Goal: Obtain resource: Download file/media

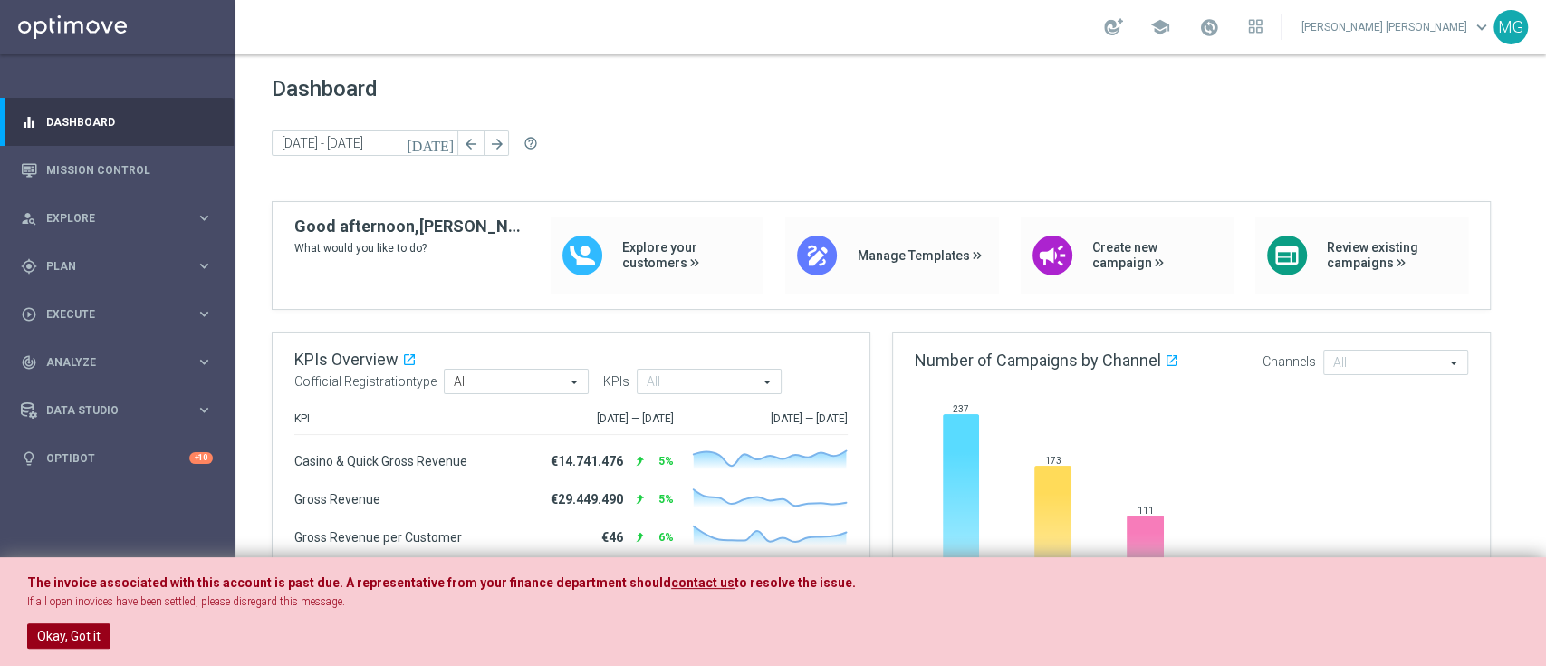
click at [74, 648] on div "The invoice associated with this account is past due. A representative from you…" at bounding box center [773, 612] width 1546 height 110
drag, startPoint x: 74, startPoint y: 644, endPoint x: 158, endPoint y: 293, distance: 360.4
click at [74, 641] on button "Okay, Got it" at bounding box center [68, 635] width 83 height 25
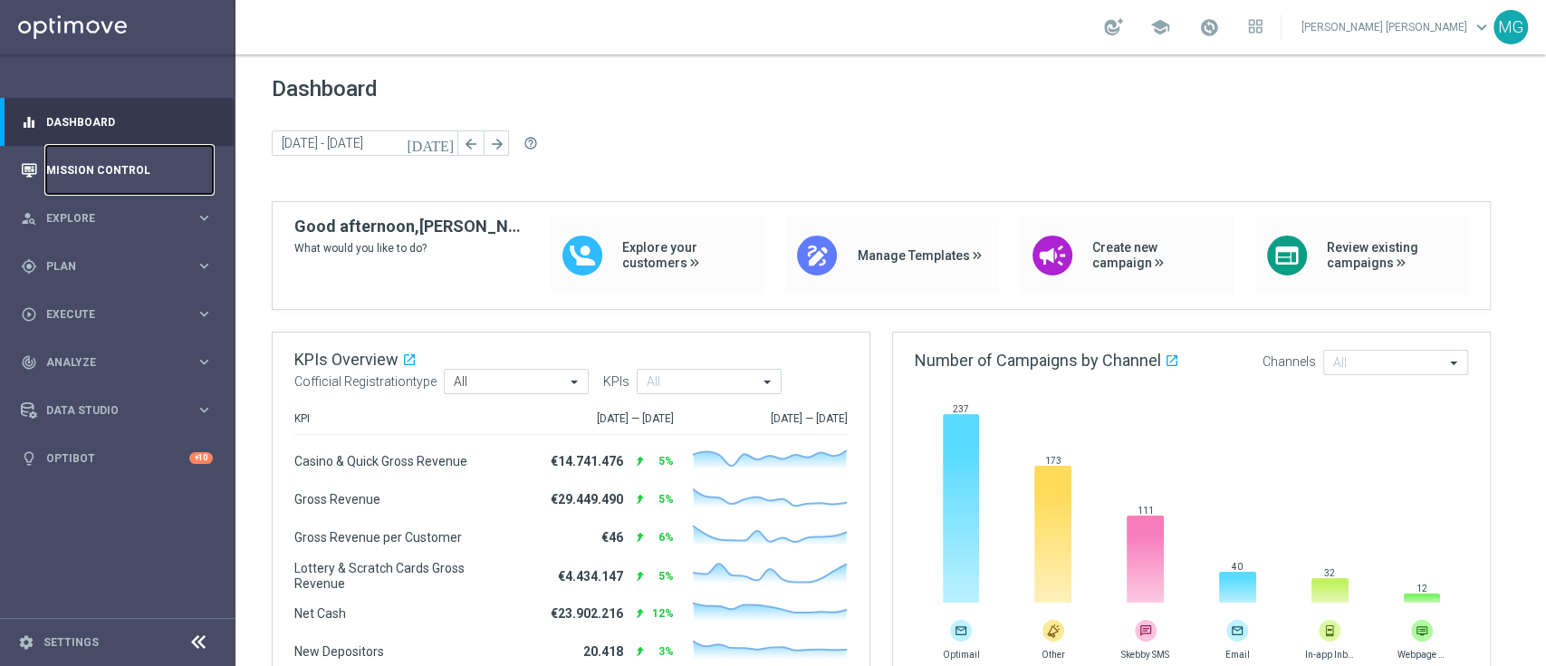
click at [162, 169] on link "Mission Control" at bounding box center [129, 170] width 167 height 48
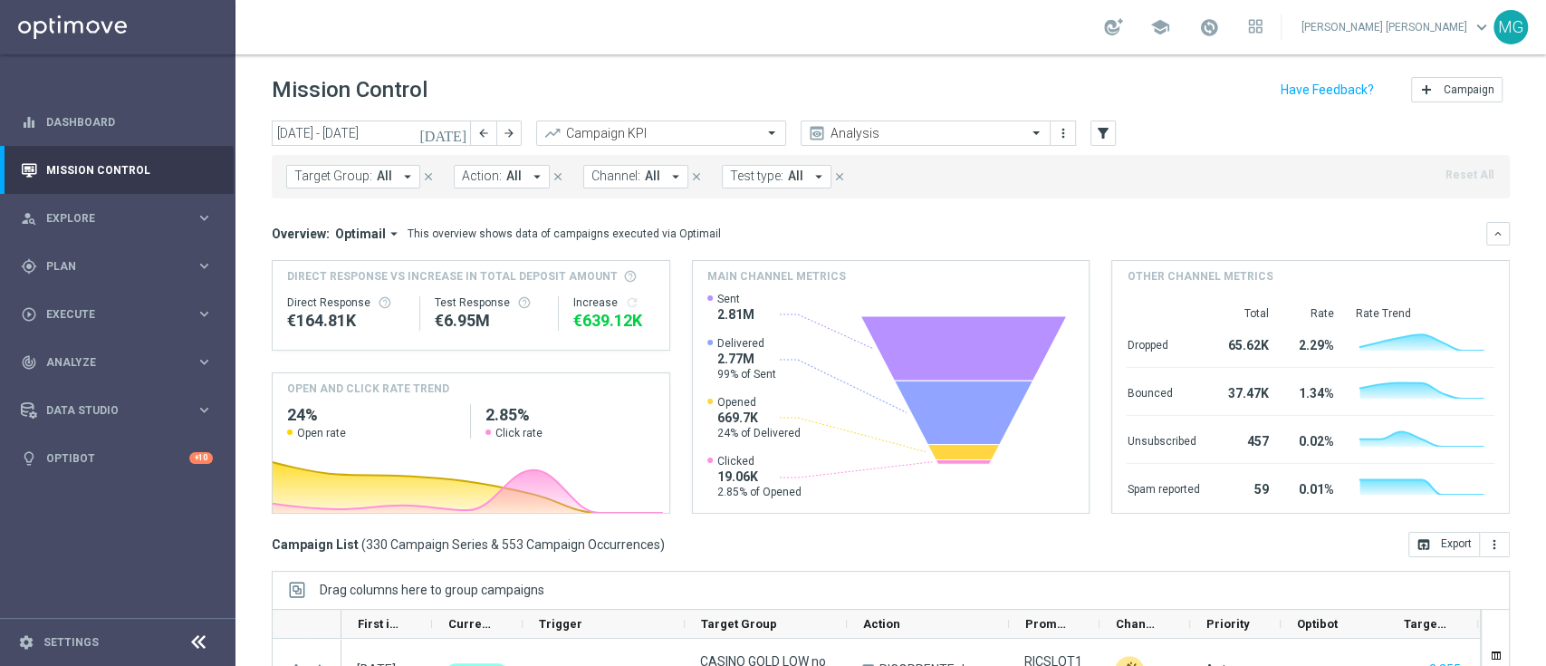
click at [463, 135] on icon "today" at bounding box center [443, 133] width 49 height 16
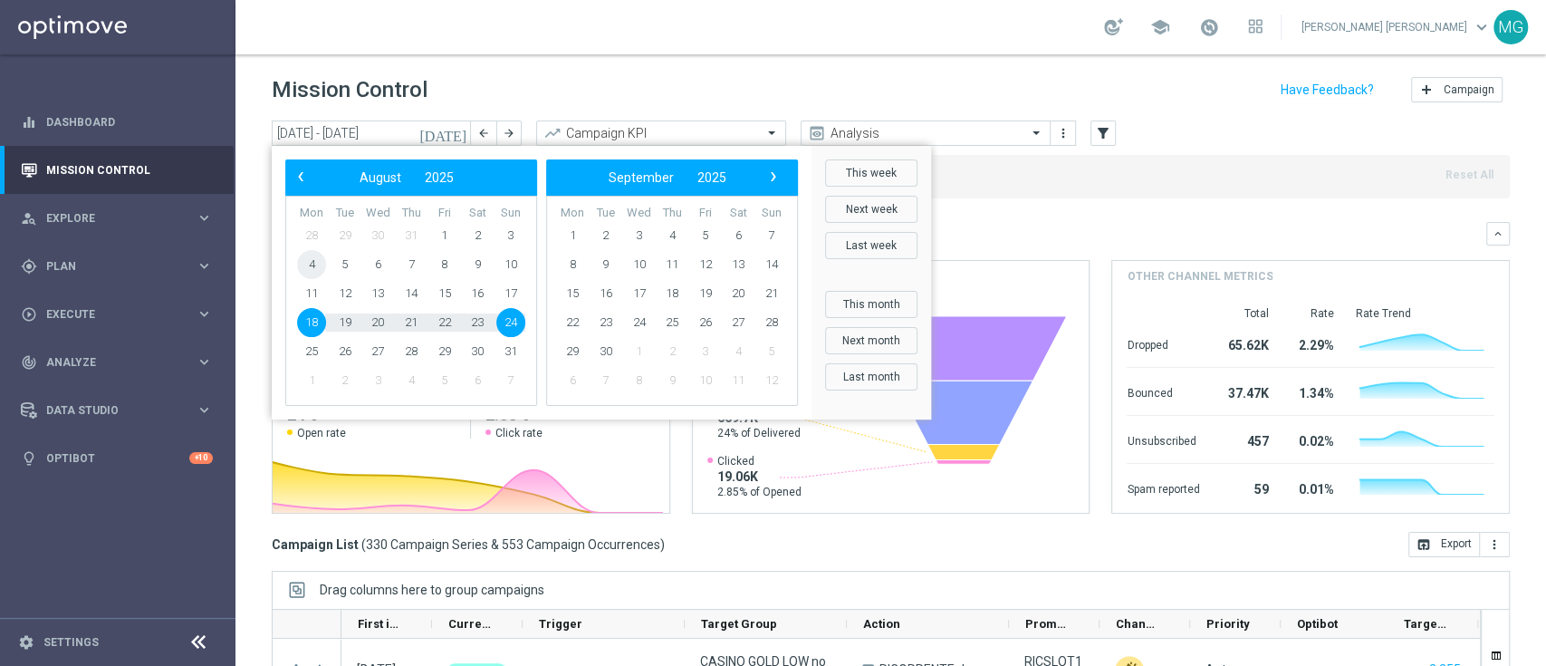
click at [310, 267] on span "4" at bounding box center [311, 264] width 29 height 29
click at [513, 330] on span "24" at bounding box center [510, 322] width 29 height 29
type input "04 Aug 2025 - 24 Aug 2025"
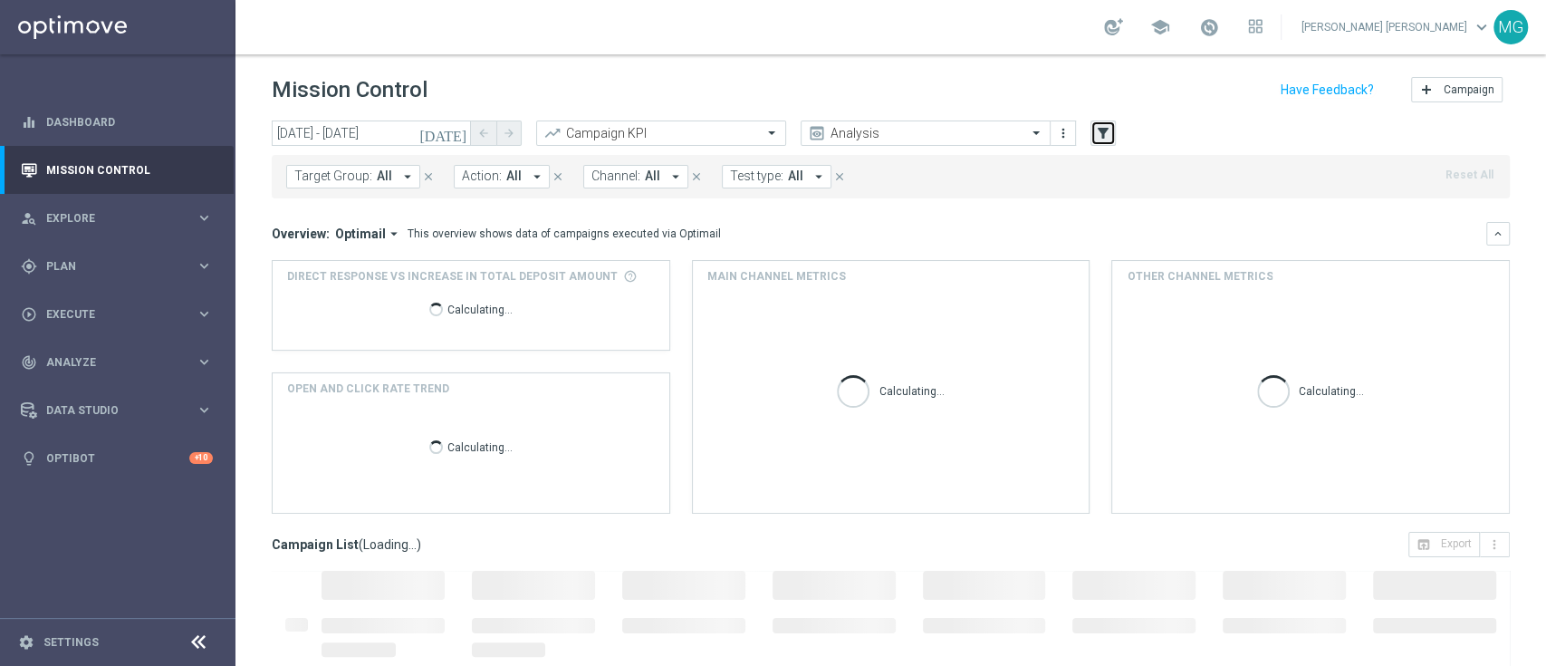
click at [1106, 139] on icon "filter_alt" at bounding box center [1103, 133] width 16 height 16
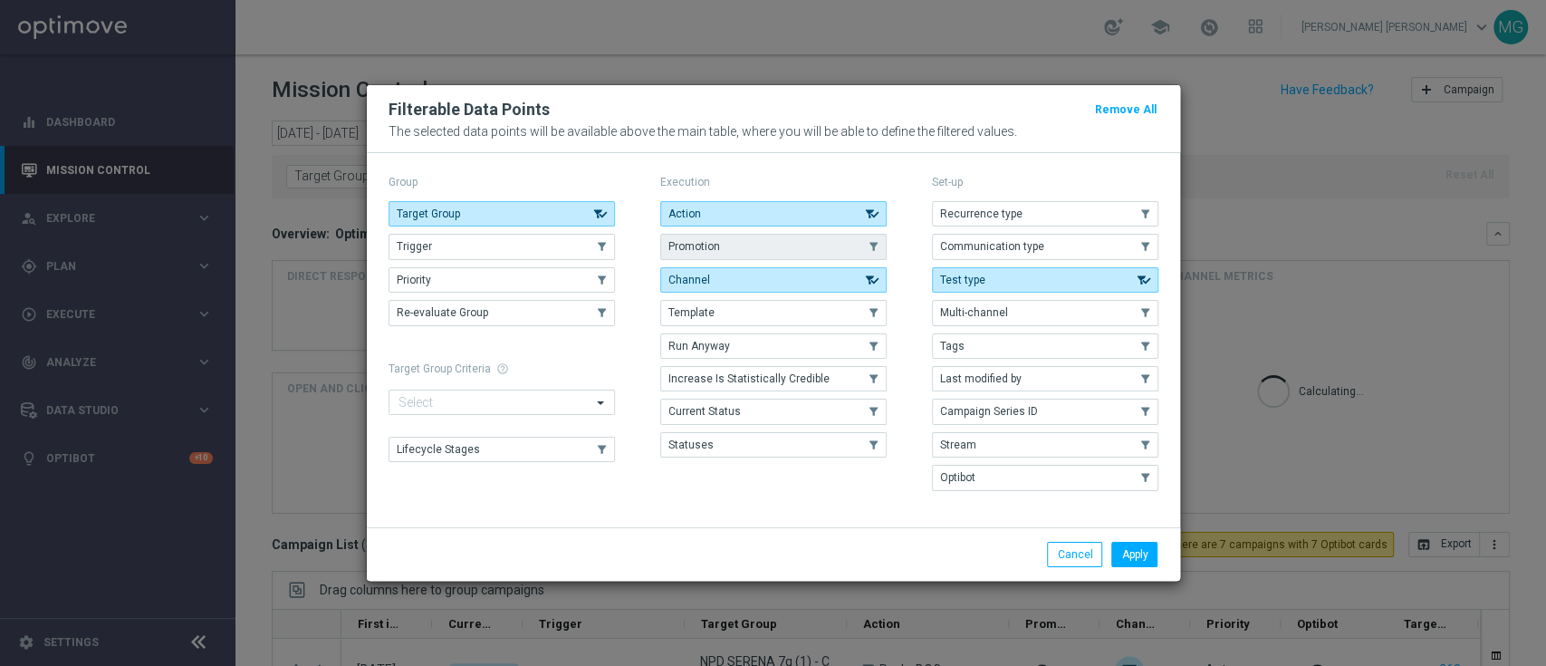
click at [733, 241] on button "Promotion" at bounding box center [773, 246] width 226 height 25
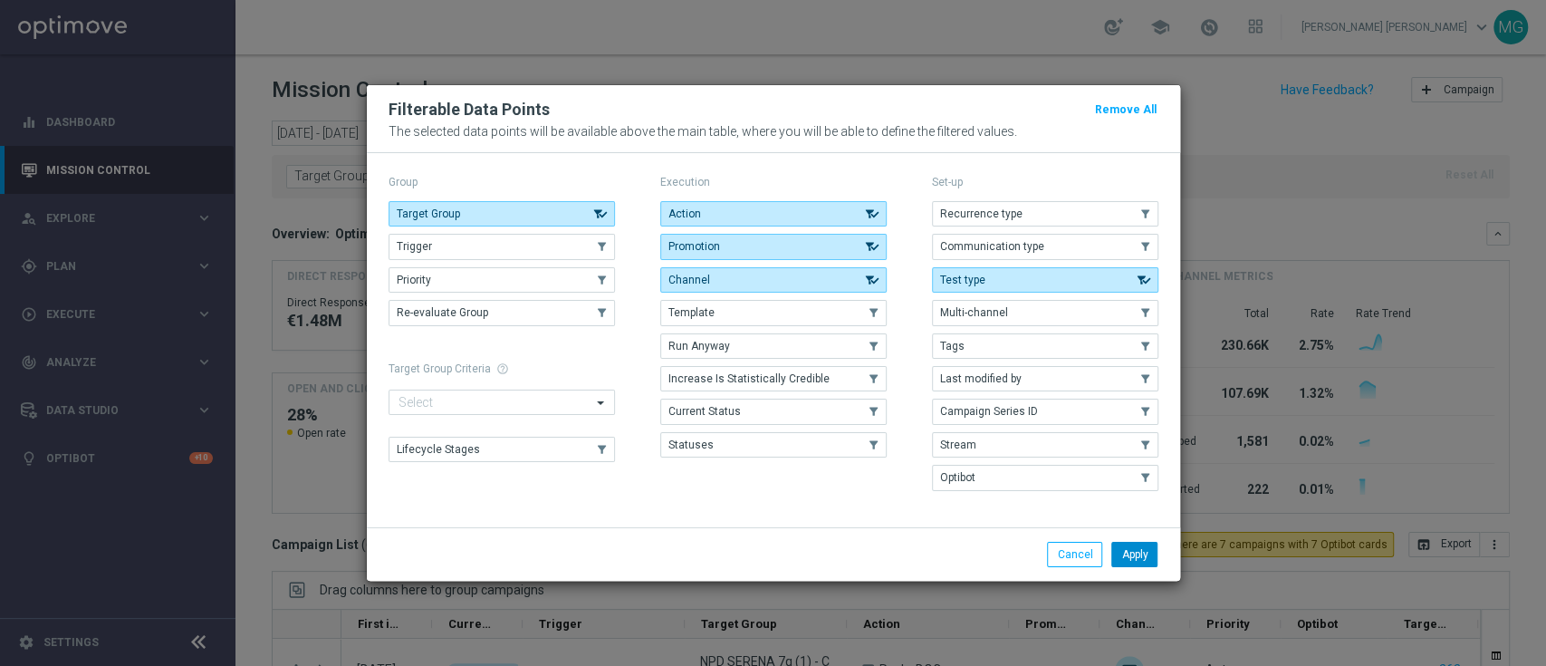
click at [1139, 559] on button "Apply" at bounding box center [1134, 554] width 46 height 25
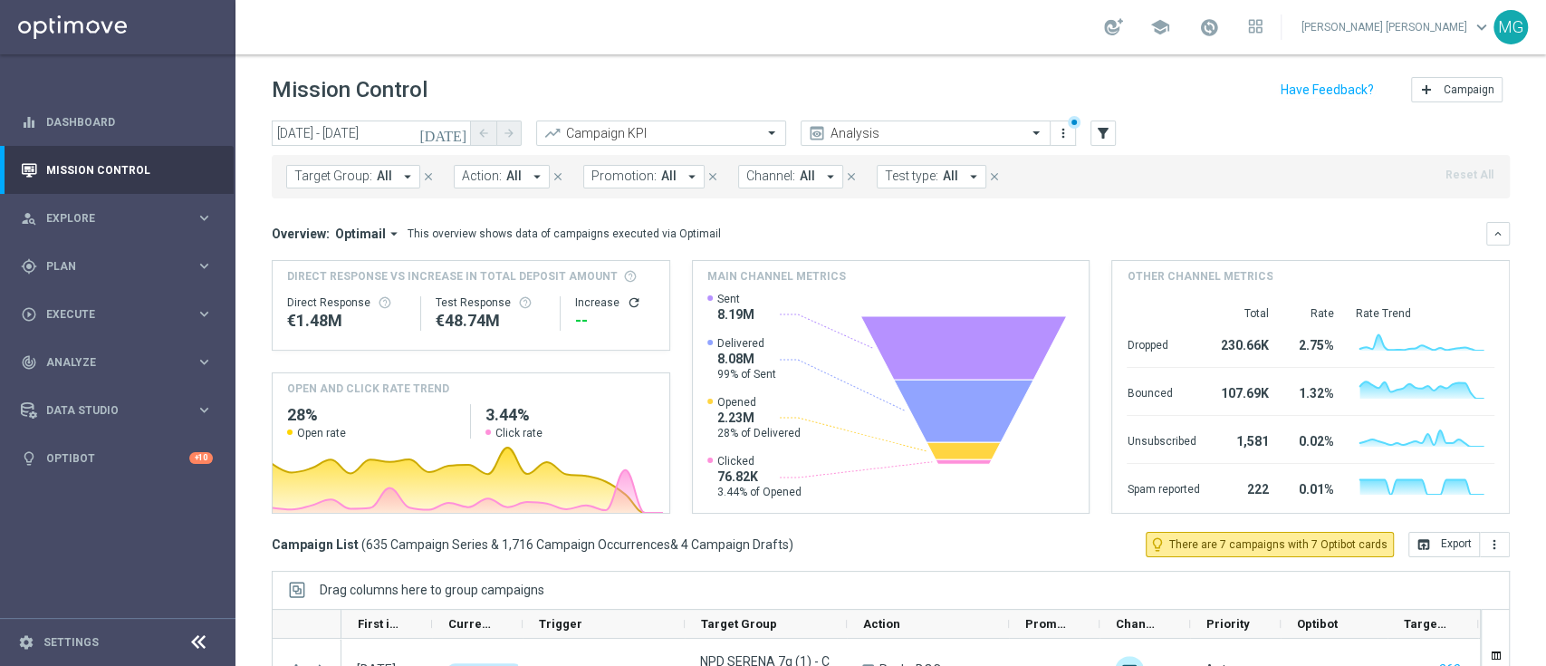
click at [619, 182] on span "Promotion:" at bounding box center [623, 175] width 65 height 15
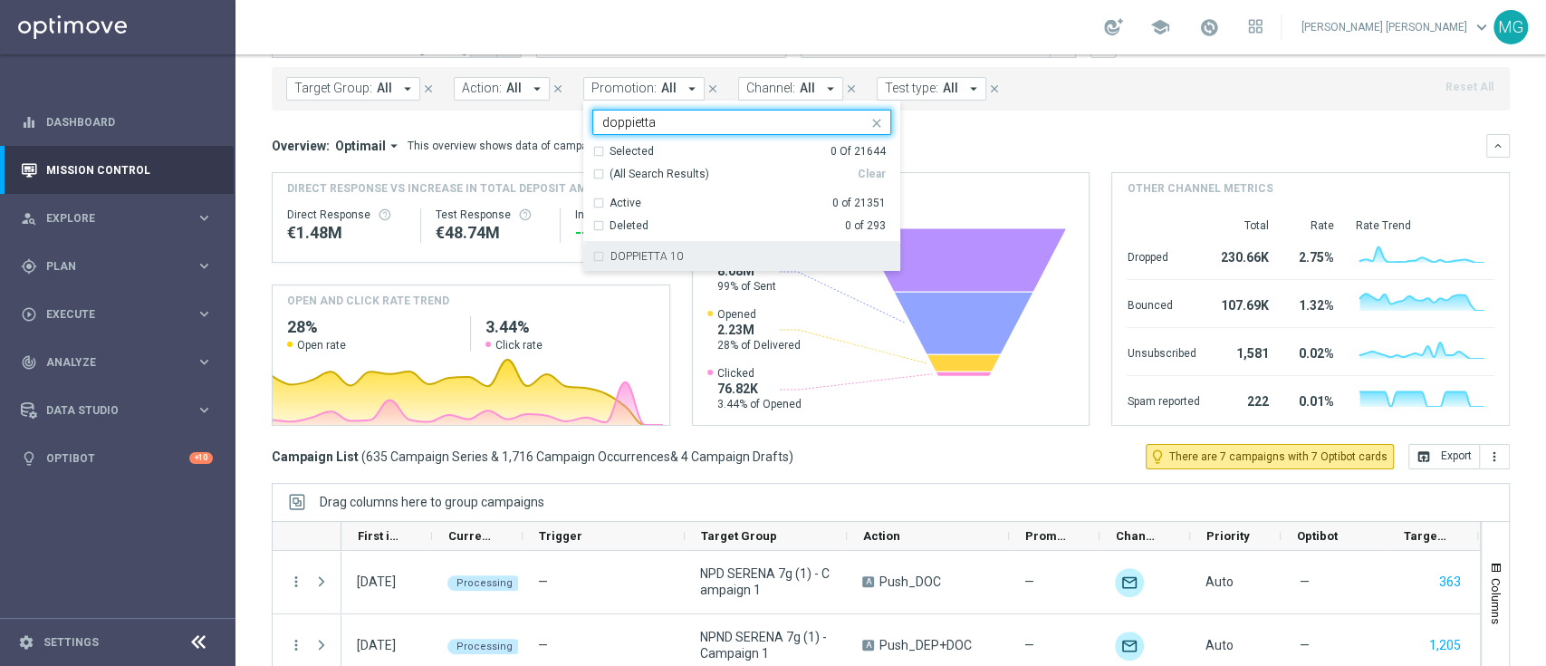
scroll to position [89, 0]
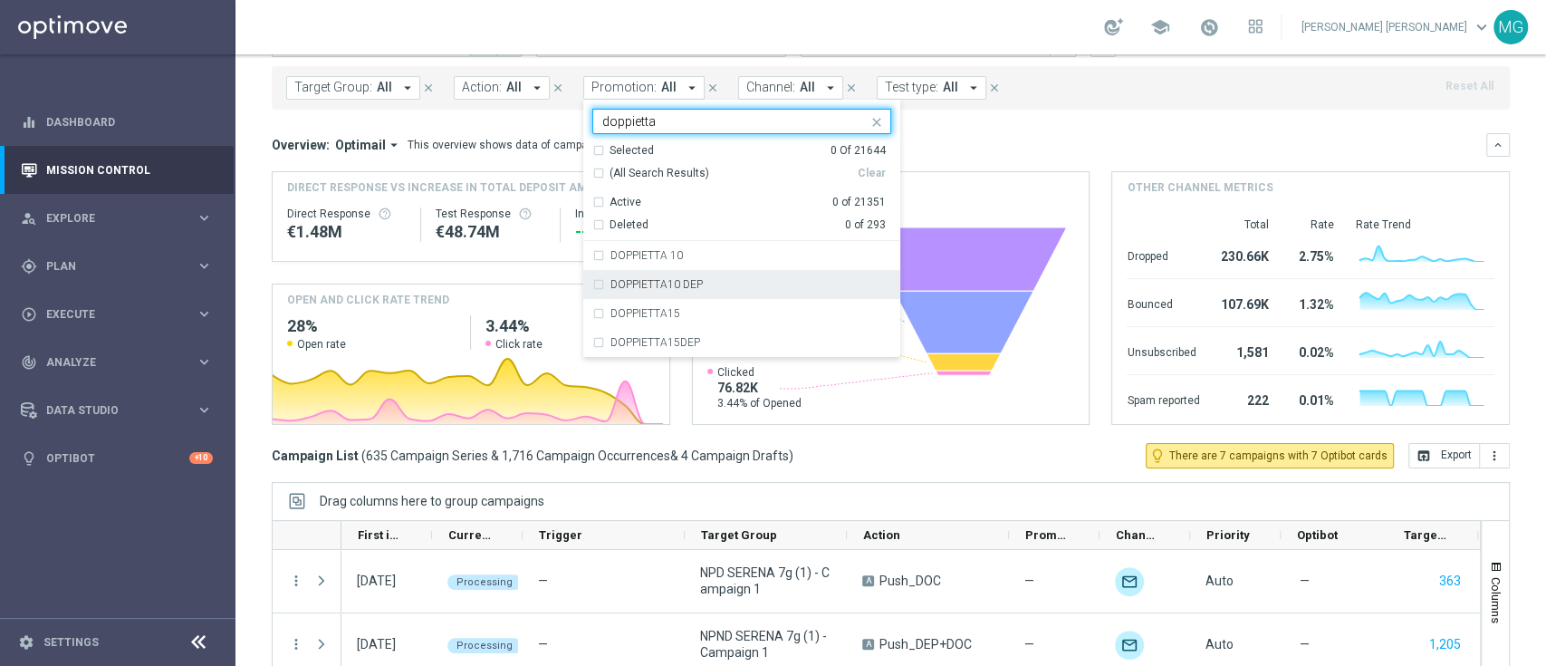
click at [680, 286] on label "DOPPIETTA10 DEP" at bounding box center [656, 284] width 92 height 11
click at [671, 118] on input "doppietta" at bounding box center [734, 121] width 265 height 15
drag, startPoint x: 600, startPoint y: 130, endPoint x: 578, endPoint y: 132, distance: 22.7
click at [583, 132] on ng-select "DOPPIETTA10 DEP doppietta Selected 1 Of 21644 (All Search Results) Clear Active…" at bounding box center [741, 233] width 317 height 248
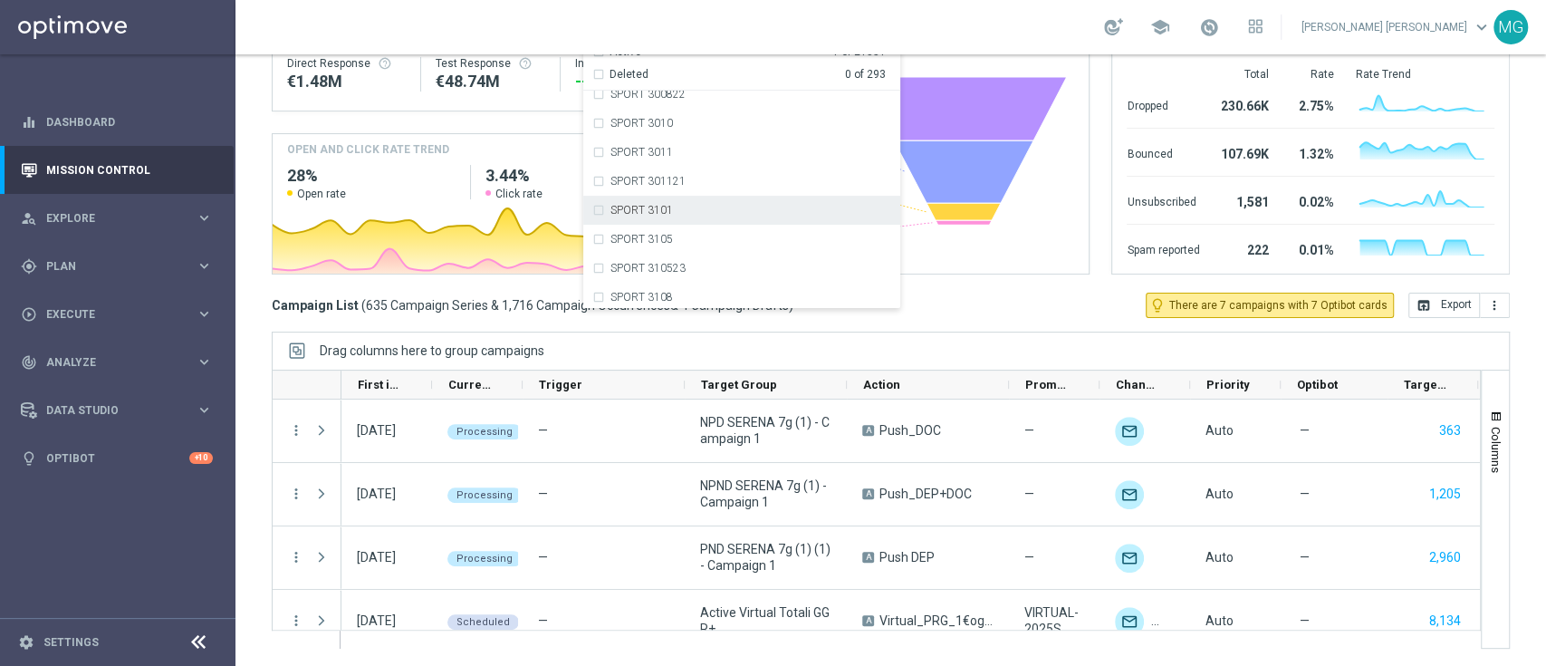
scroll to position [905, 0]
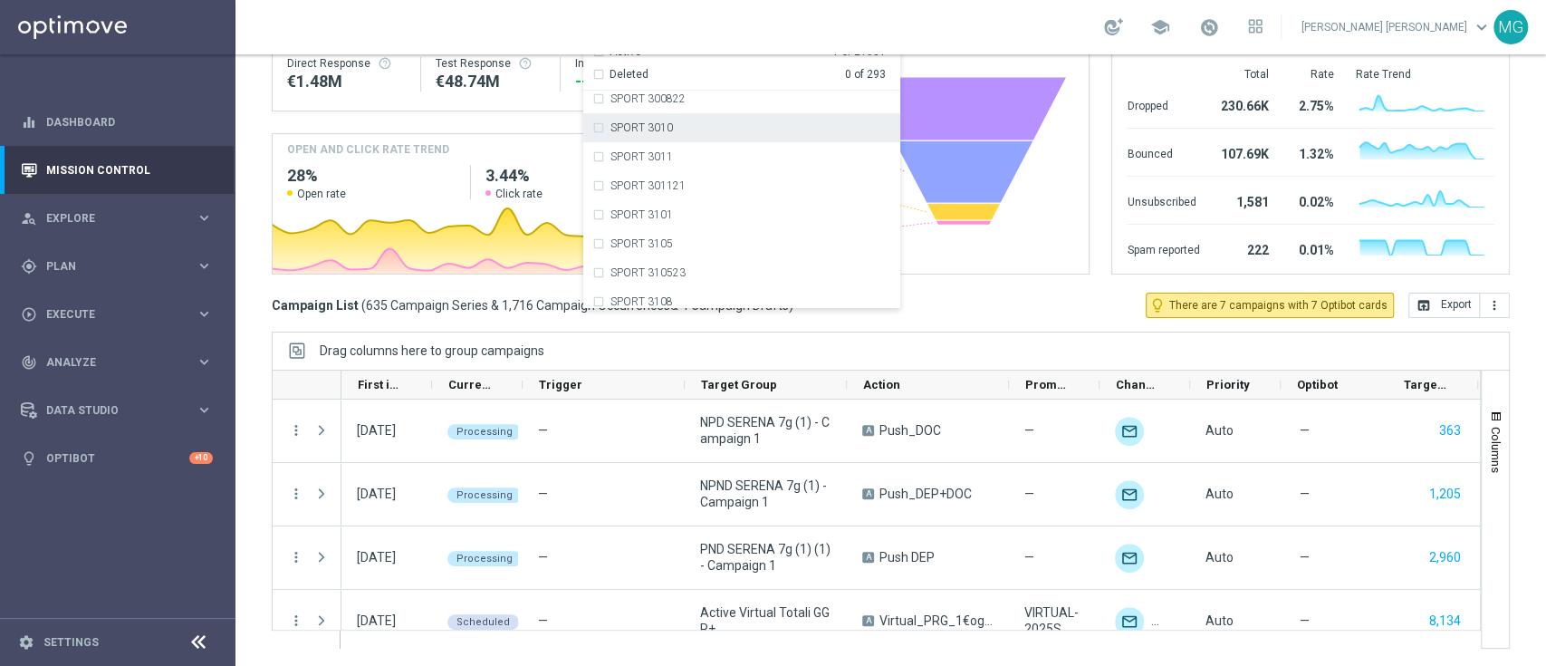
type input "sport 3"
click at [1010, 25] on div "school Maria Grazia Garofalo keyboard_arrow_down MG" at bounding box center [890, 27] width 1310 height 54
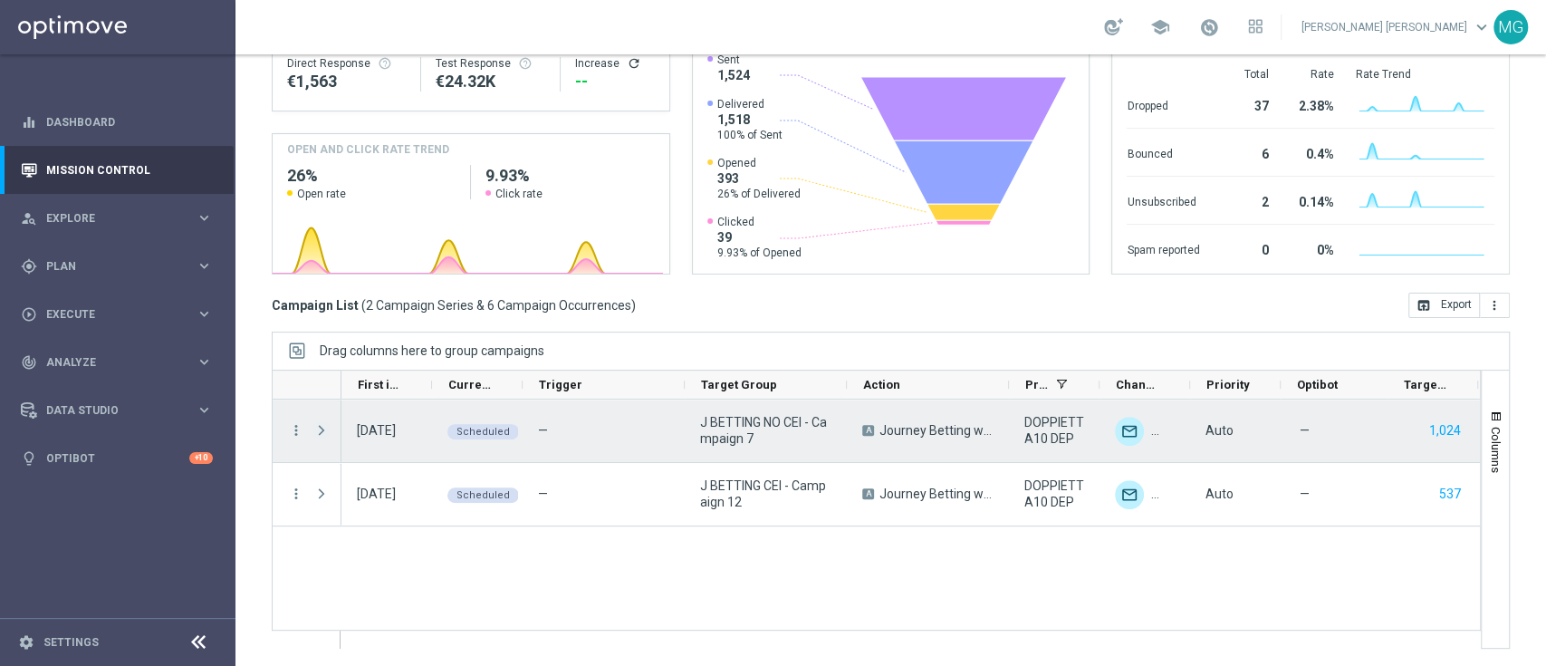
click at [321, 431] on span at bounding box center [321, 430] width 16 height 14
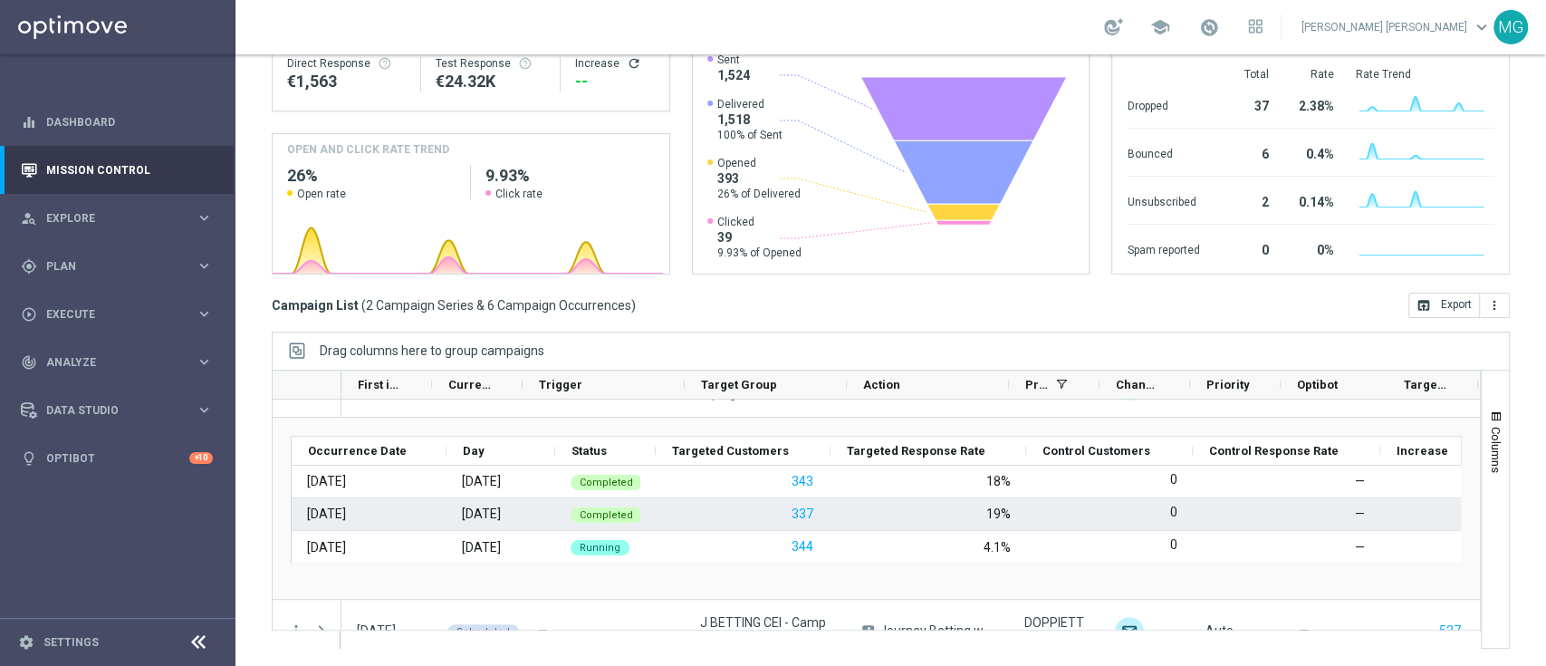
scroll to position [0, 0]
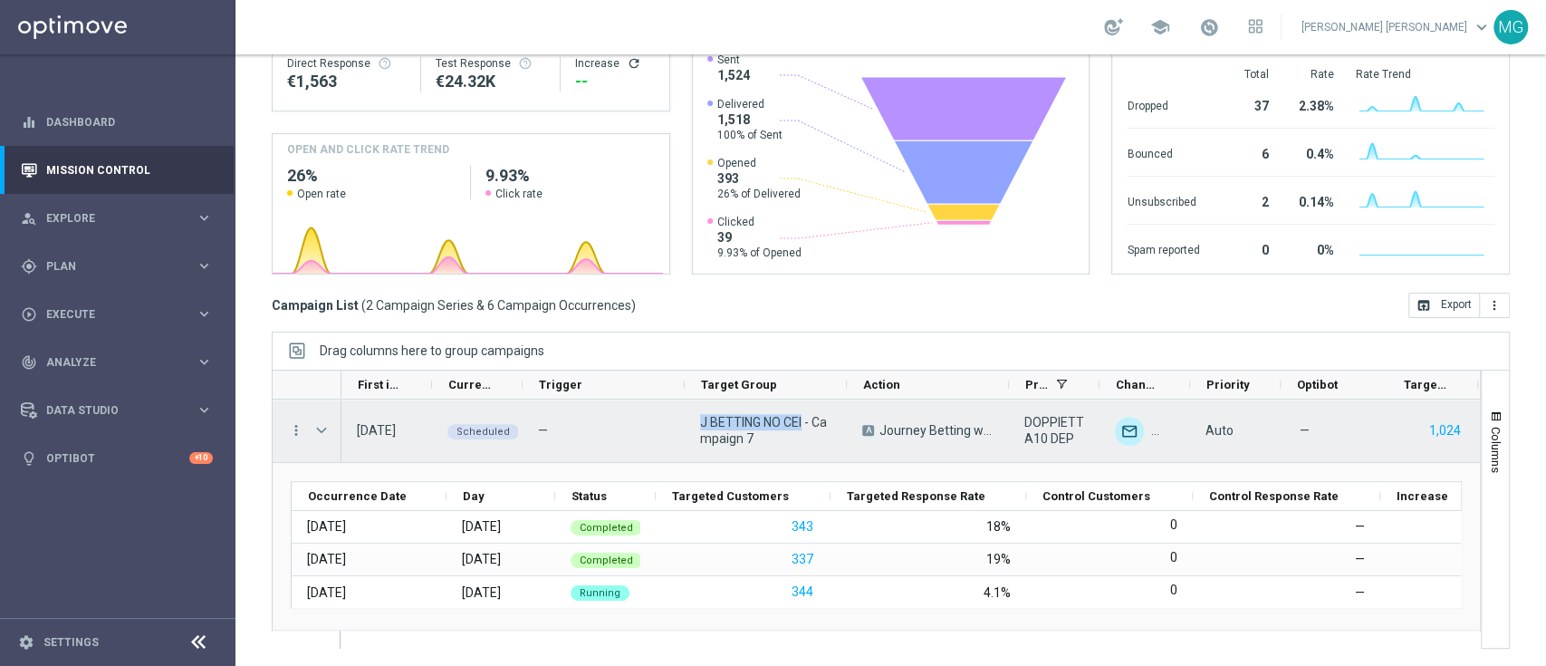
drag, startPoint x: 696, startPoint y: 424, endPoint x: 804, endPoint y: 422, distance: 108.7
click at [804, 422] on div "J BETTING NO CEI - Campaign 7" at bounding box center [766, 430] width 162 height 62
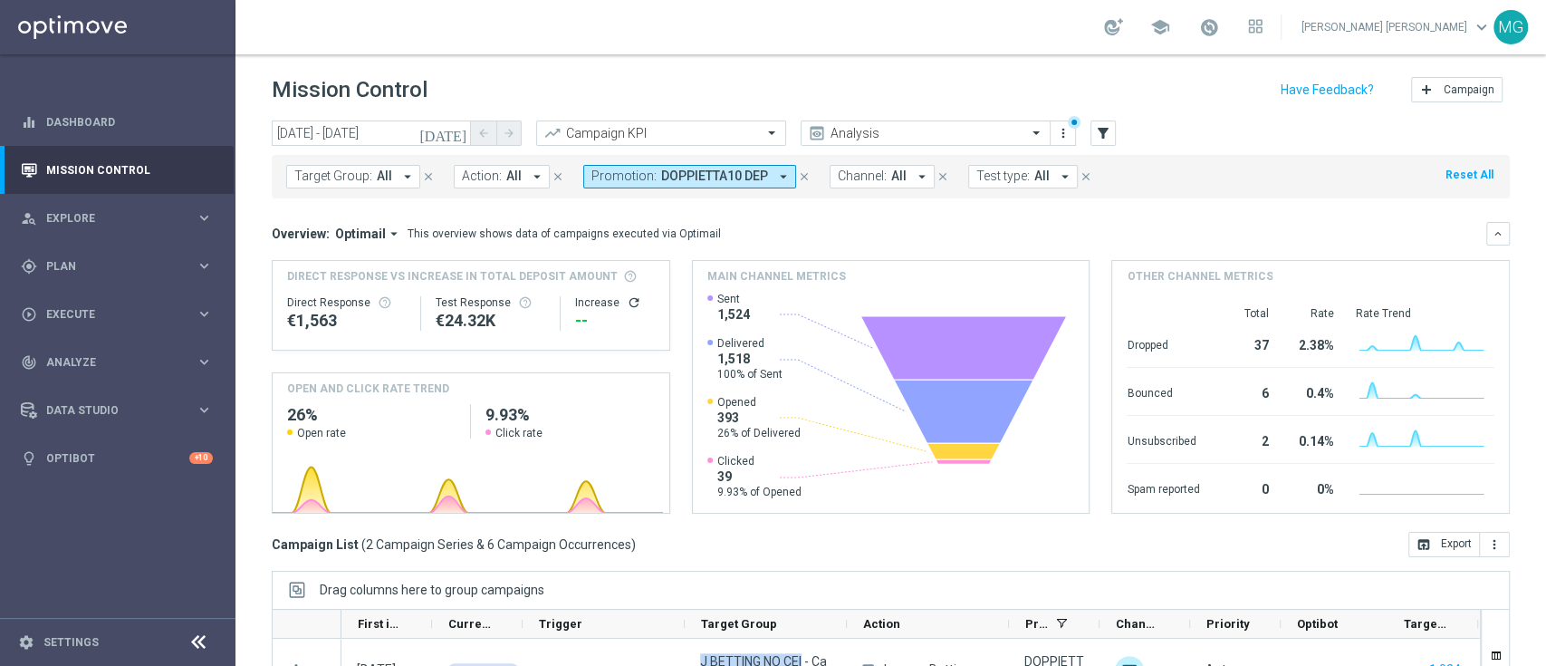
click at [351, 177] on span "Target Group:" at bounding box center [333, 175] width 78 height 15
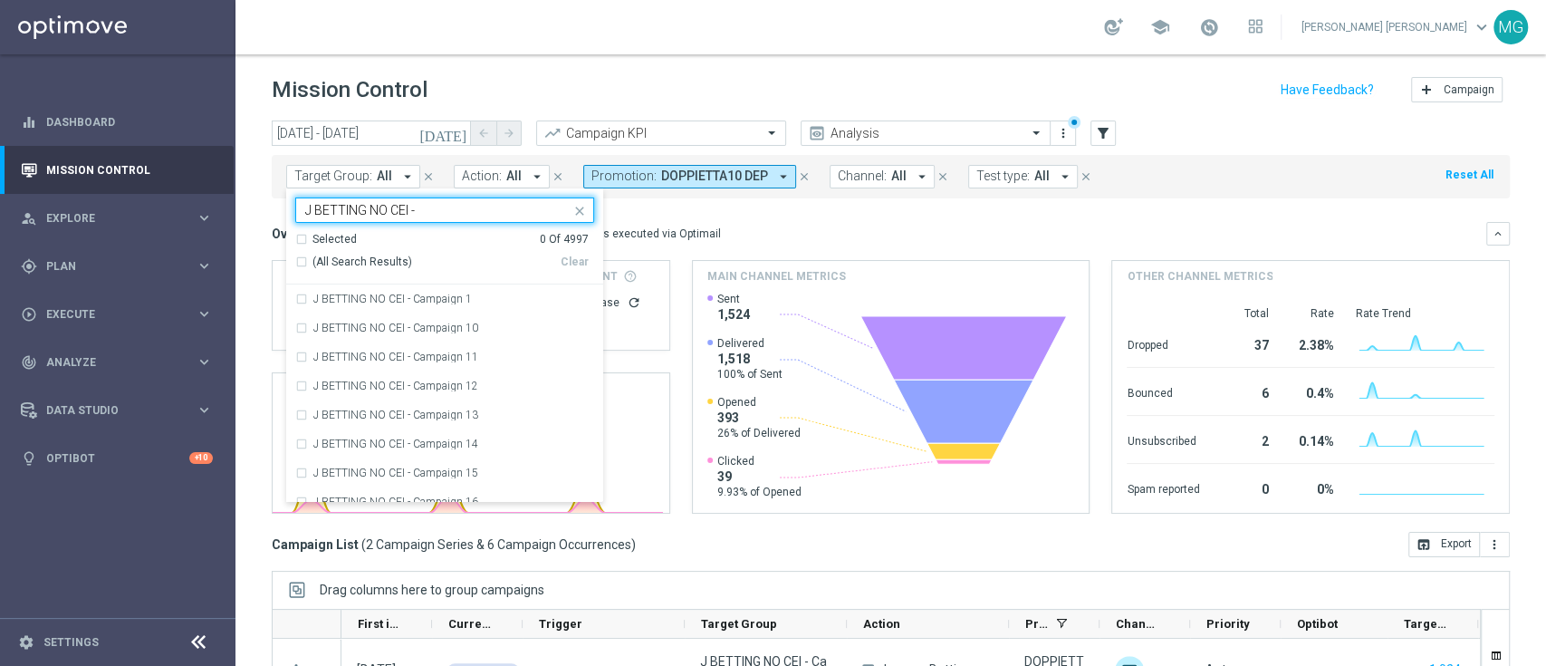
click at [302, 263] on div "(All Search Results)" at bounding box center [427, 261] width 265 height 15
type input "J BETTING NO CEI -"
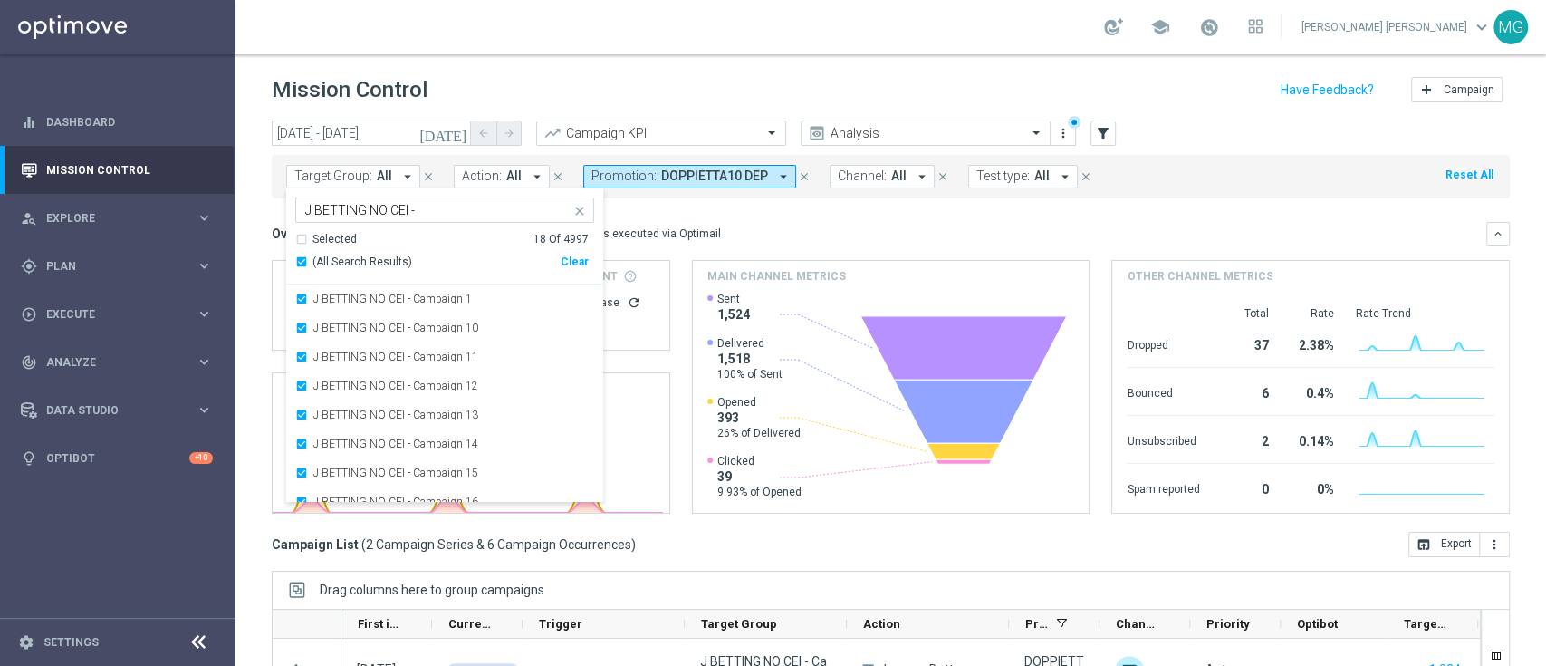
click at [804, 243] on div "Overview: Optimail arrow_drop_down This overview shows data of campaigns execut…" at bounding box center [891, 234] width 1238 height 24
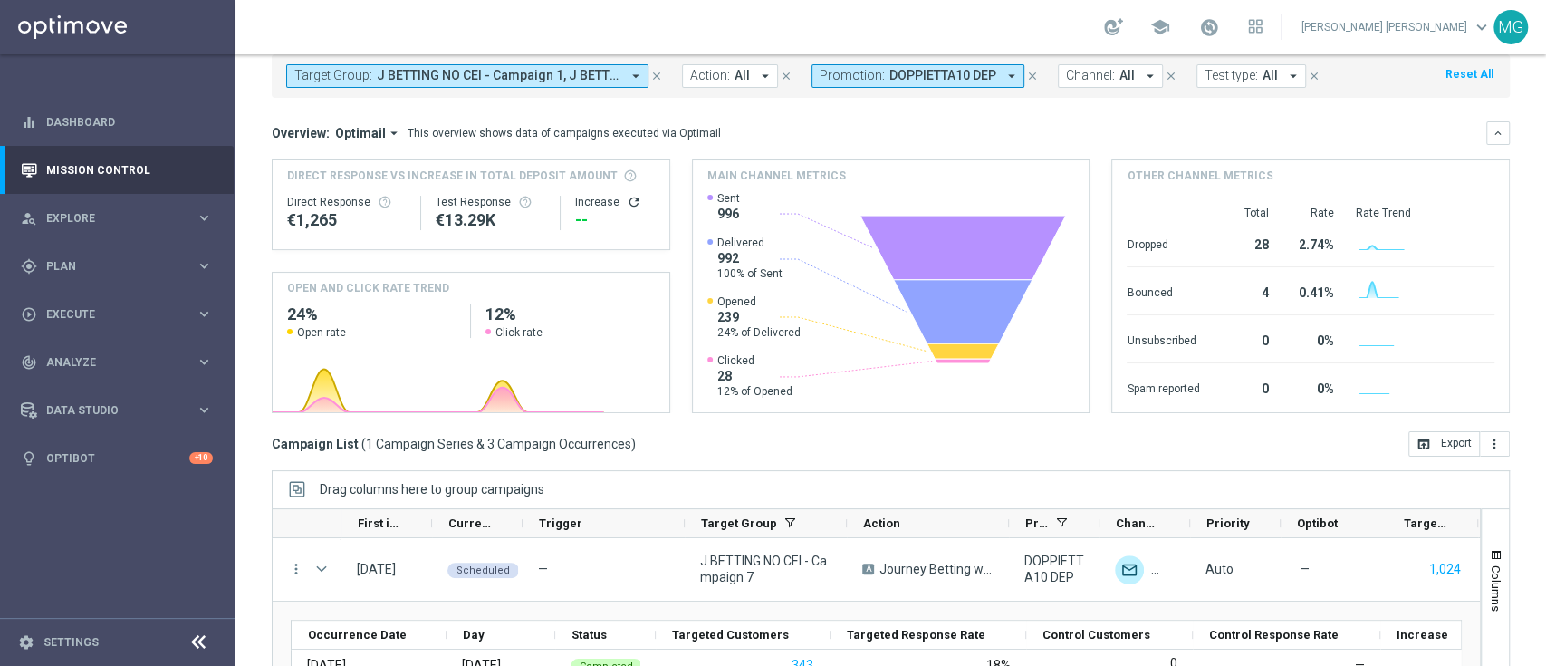
scroll to position [239, 0]
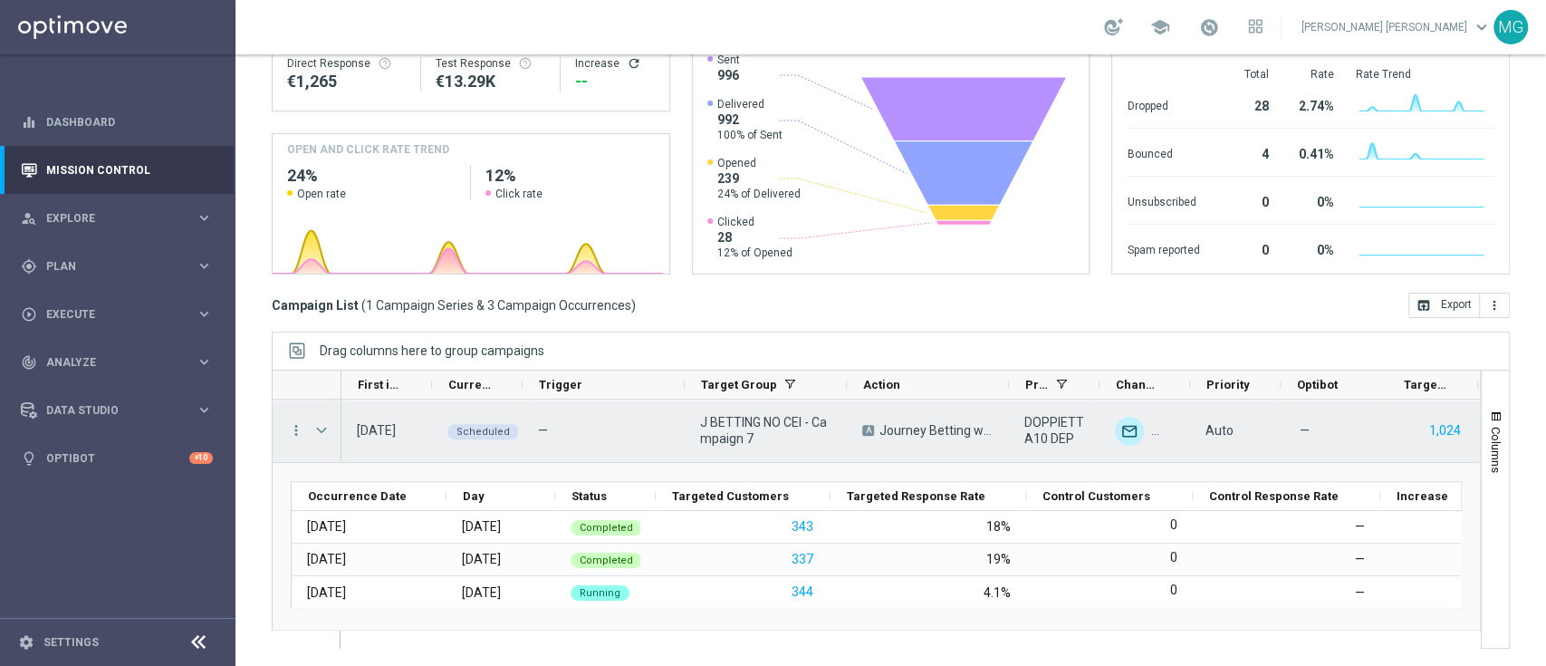
click at [321, 428] on span at bounding box center [321, 430] width 16 height 14
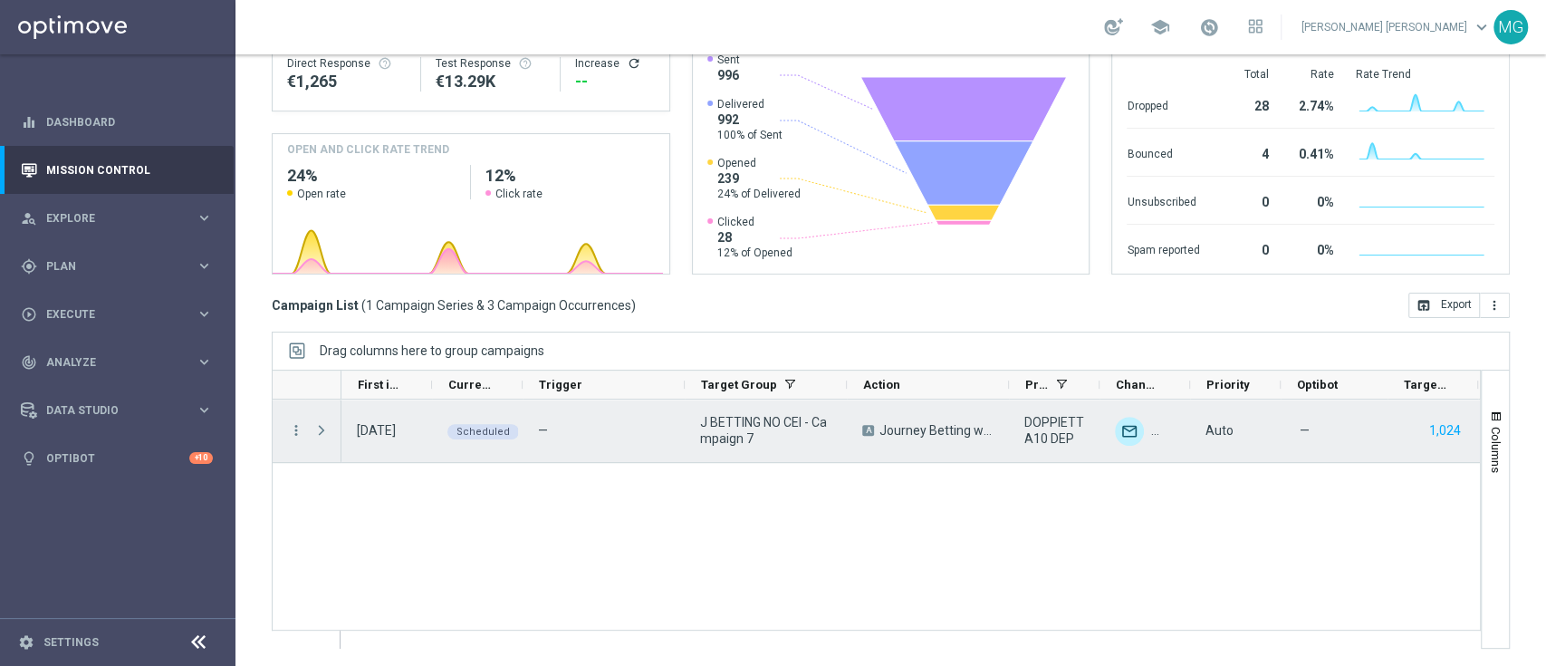
scroll to position [0, 0]
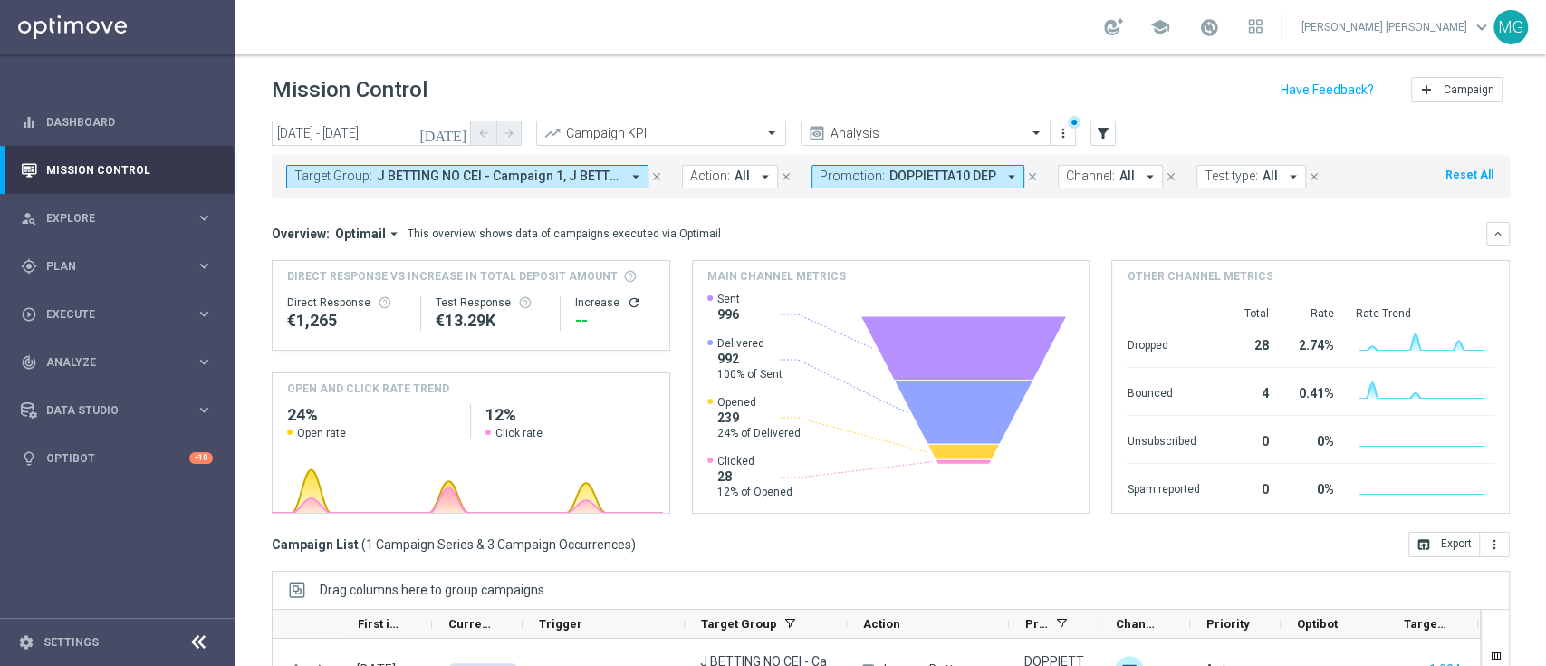
click at [960, 177] on span "DOPPIETTA10 DEP" at bounding box center [942, 175] width 107 height 15
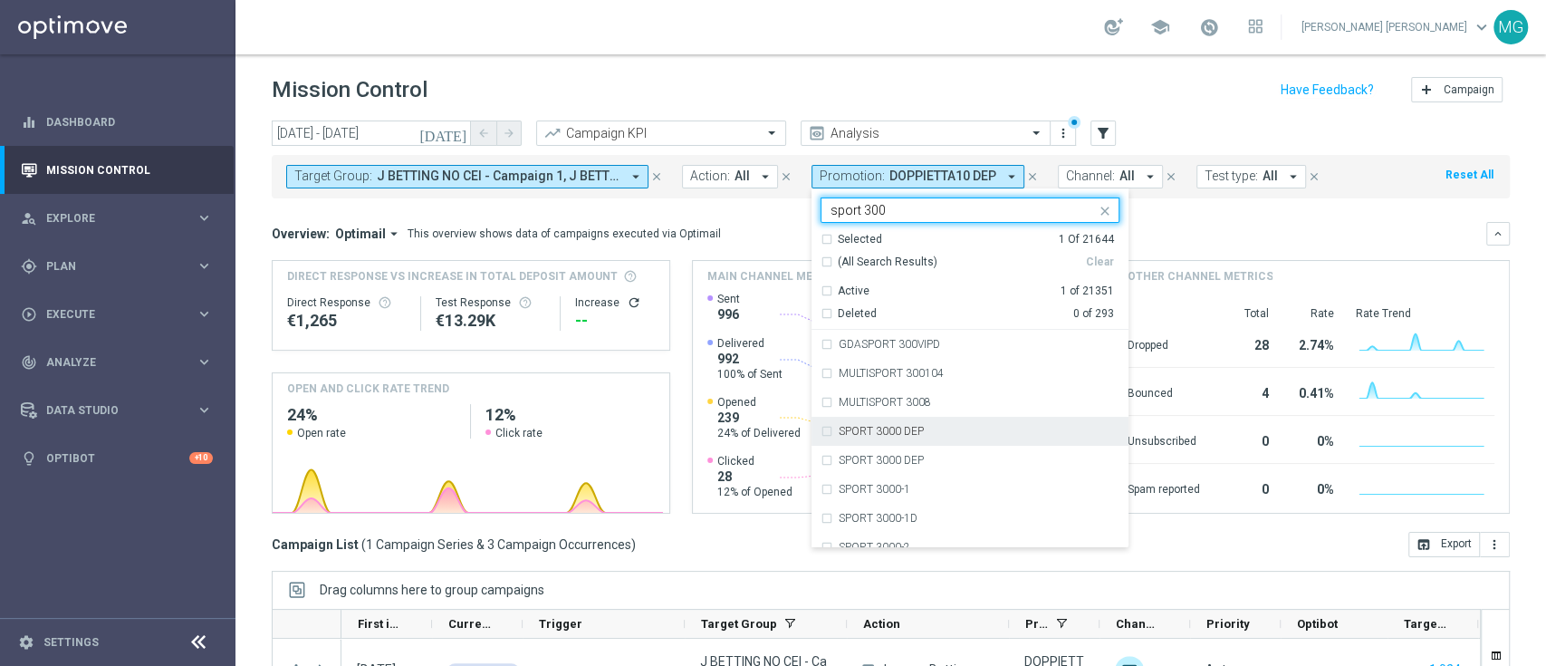
click at [826, 432] on div "SPORT 3000 DEP" at bounding box center [969, 431] width 299 height 29
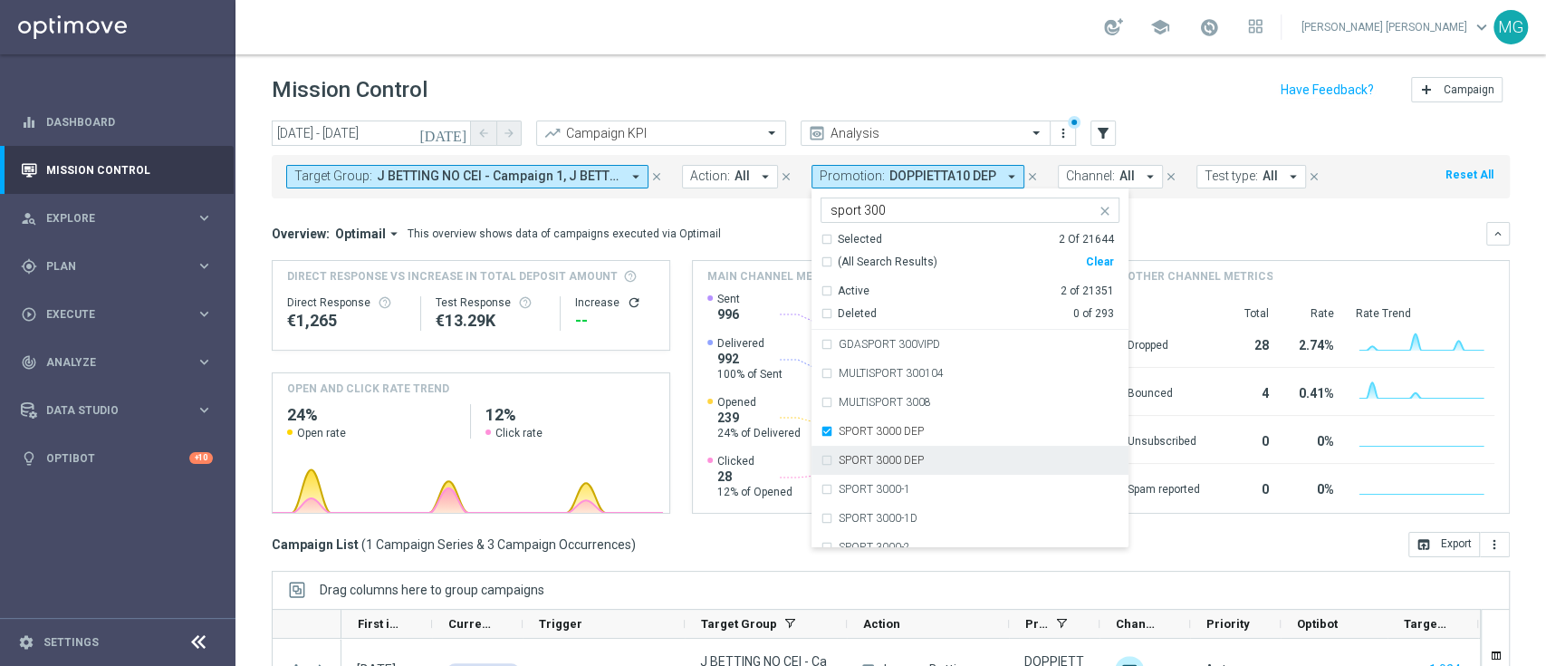
click at [825, 460] on div "SPORT 3000 DEP" at bounding box center [969, 460] width 299 height 29
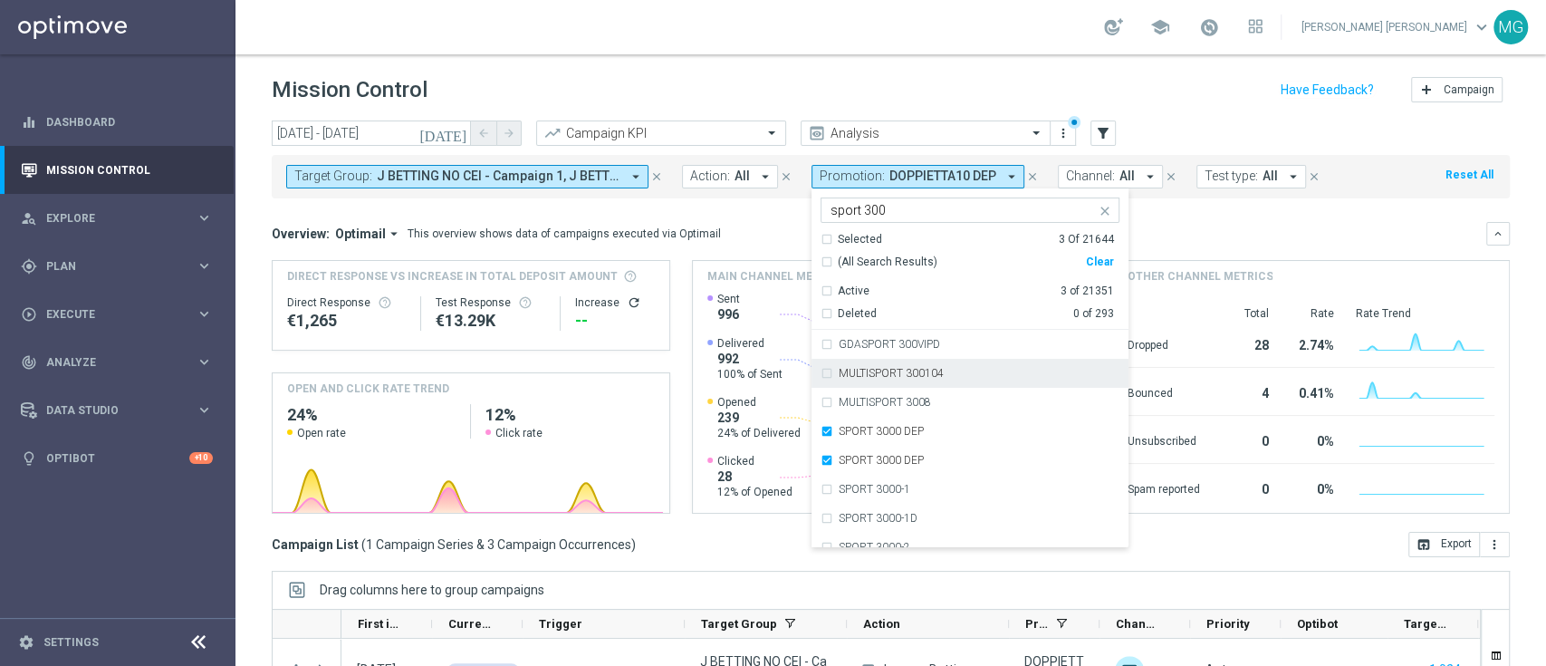
click at [887, 212] on input "sport 300" at bounding box center [962, 210] width 265 height 15
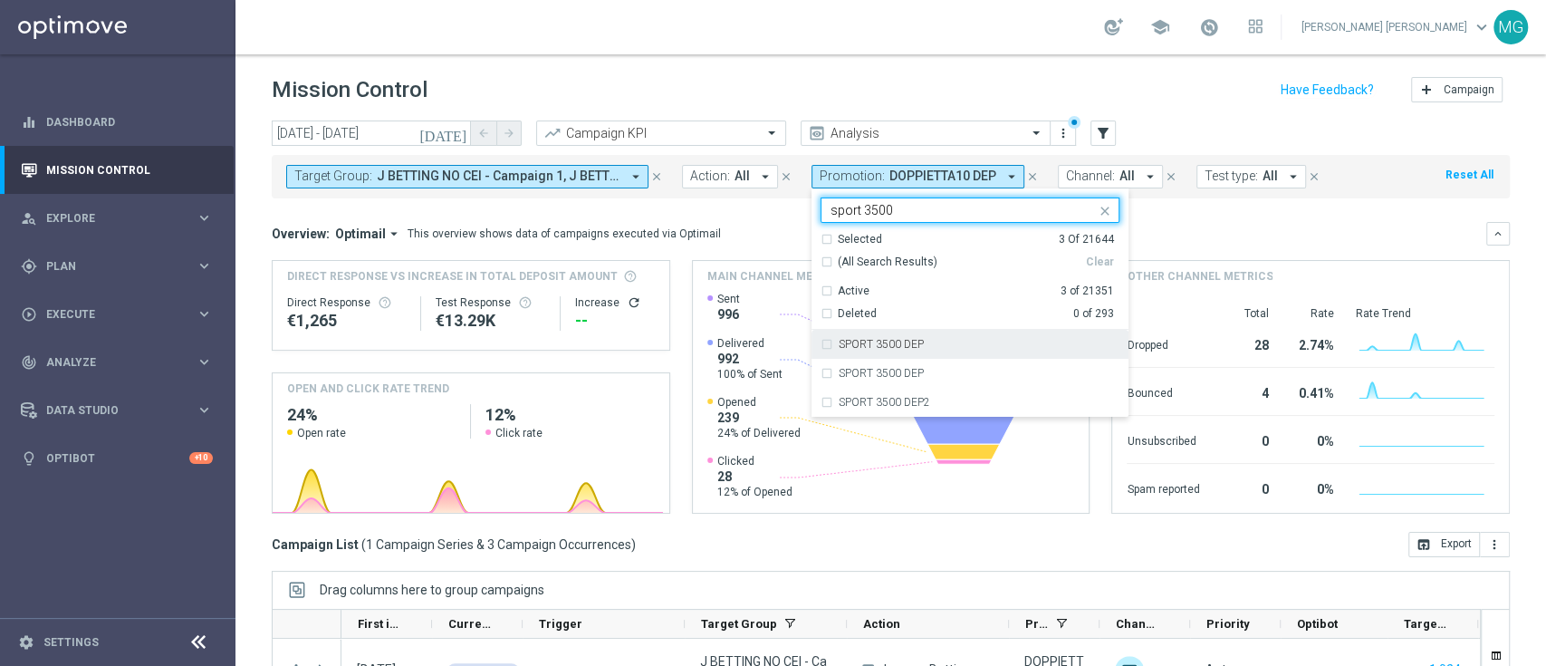
click at [868, 350] on div "SPORT 3500 DEP" at bounding box center [969, 344] width 299 height 29
type input "sport 3500"
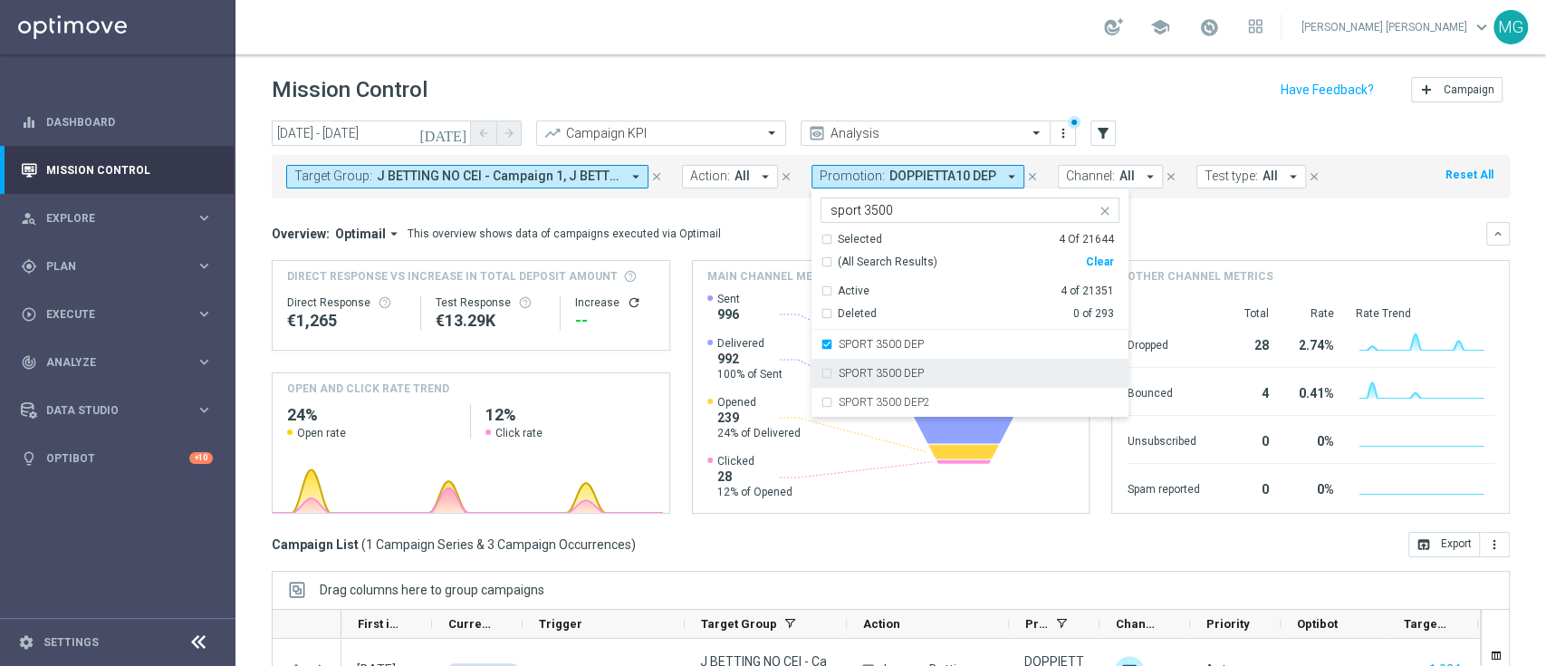
click at [868, 368] on label "SPORT 3500 DEP" at bounding box center [881, 373] width 85 height 11
click at [1202, 205] on mini-dashboard "Overview: Optimail arrow_drop_down This overview shows data of campaigns execut…" at bounding box center [891, 364] width 1238 height 333
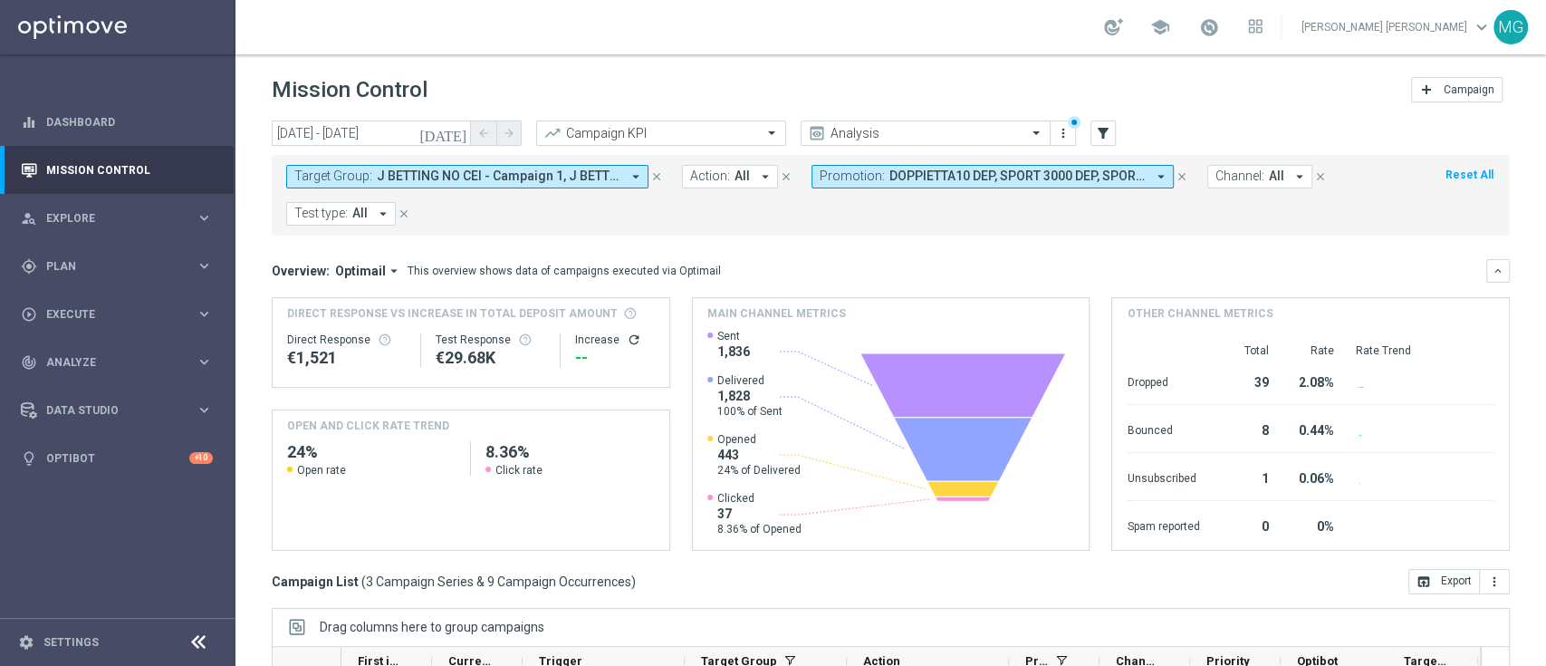
scroll to position [275, 0]
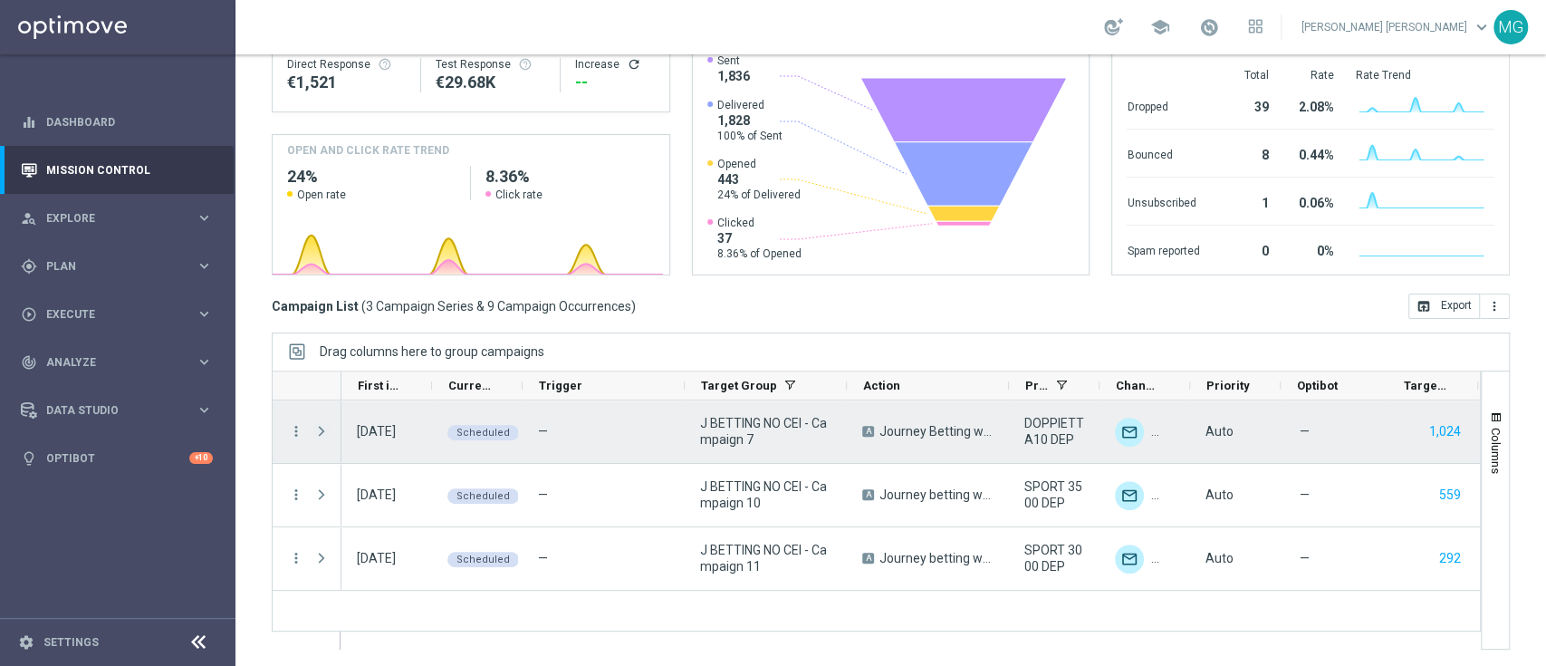
click at [326, 431] on span at bounding box center [321, 431] width 16 height 14
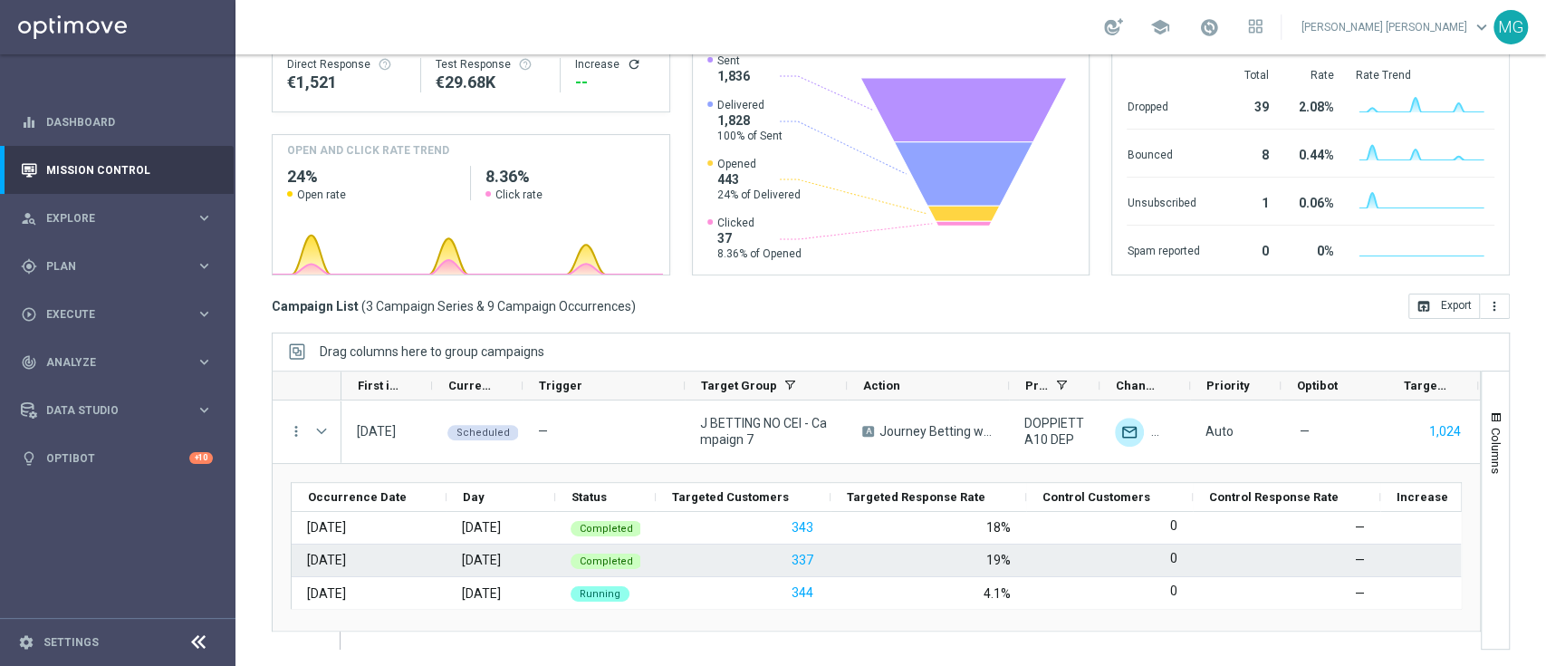
scroll to position [1, 0]
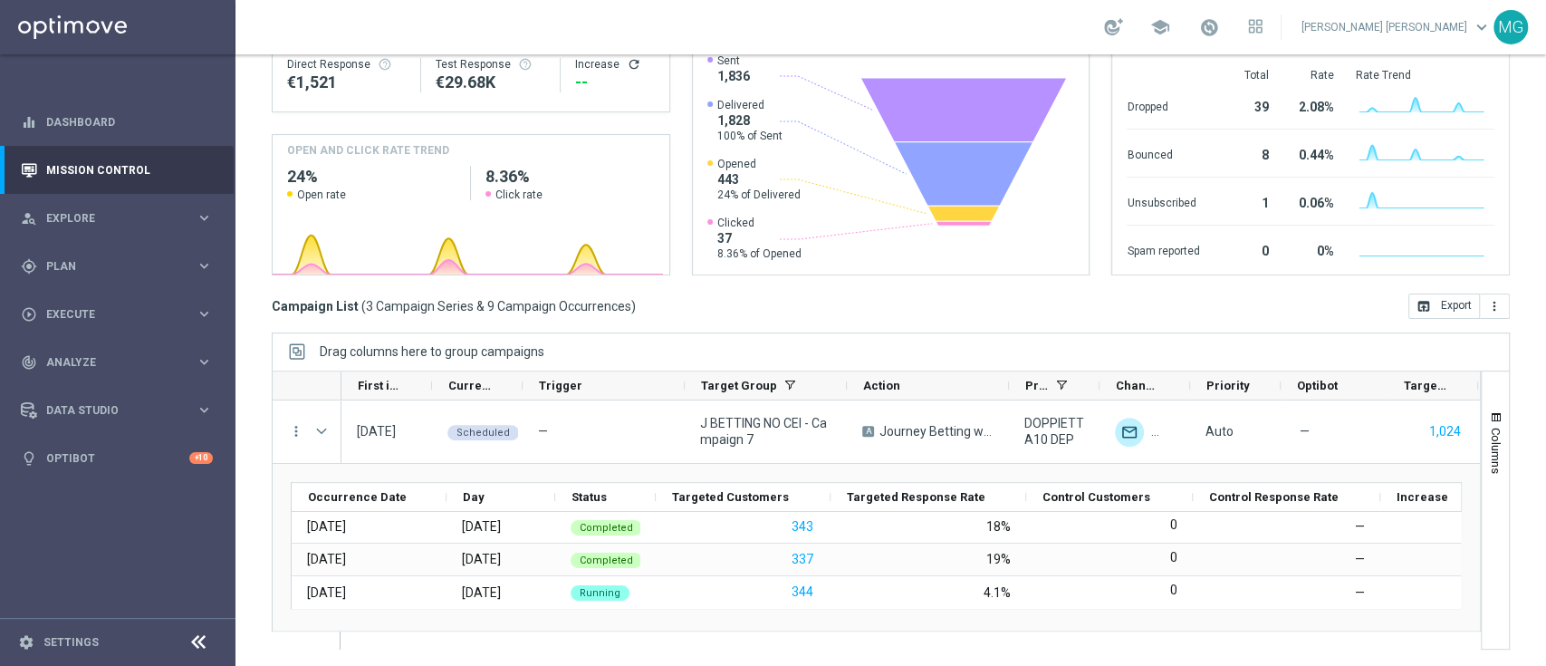
click at [763, 321] on div "today 04 Aug 2025 - 24 Aug 2025 arrow_back arrow_forward Campaign KPI trending_…" at bounding box center [890, 109] width 1310 height 529
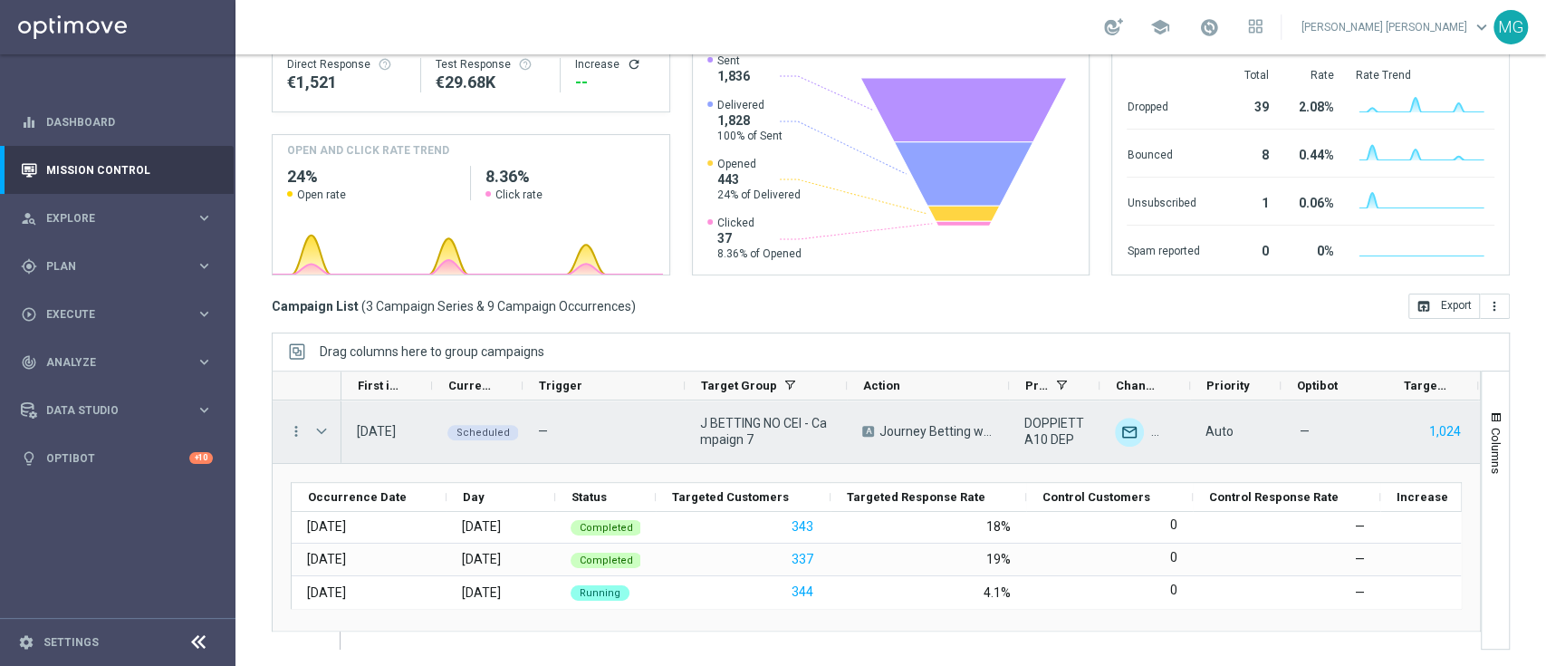
click at [321, 429] on span at bounding box center [321, 431] width 16 height 14
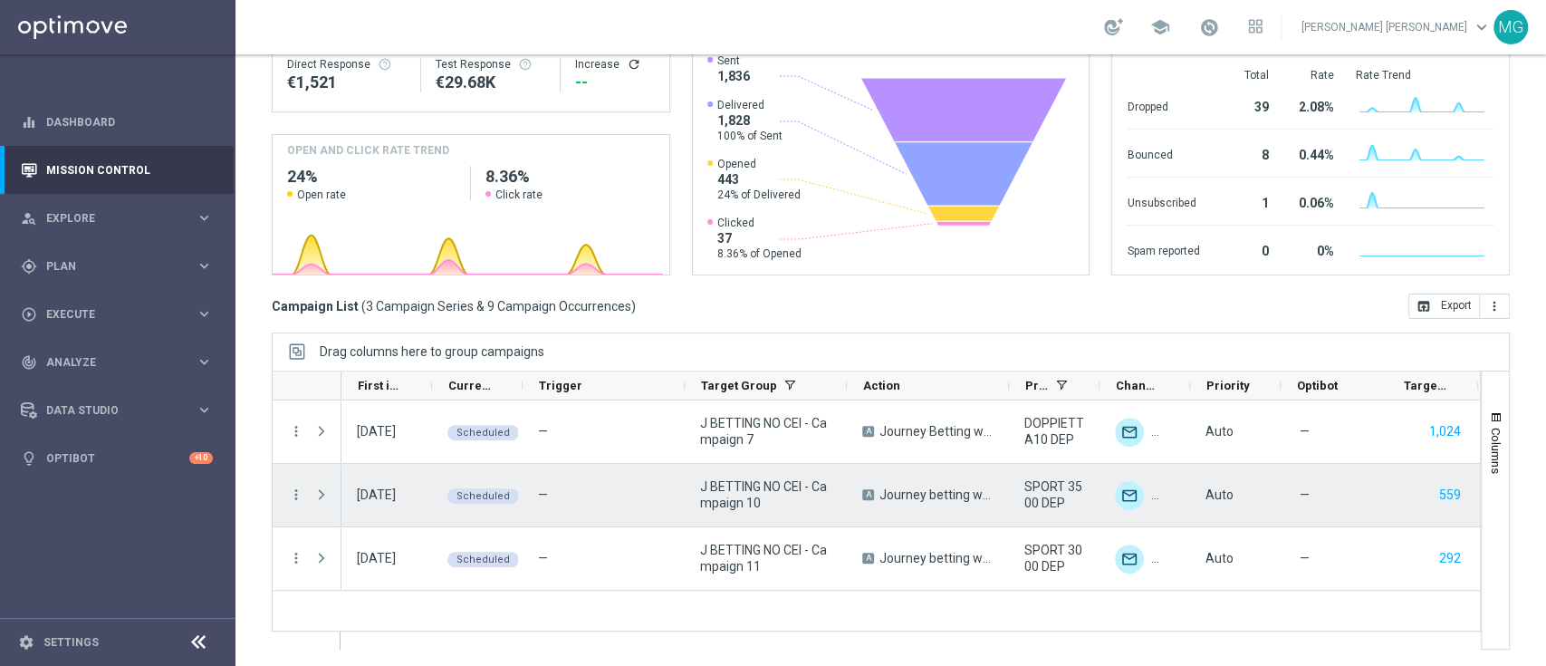
click at [320, 490] on span at bounding box center [321, 494] width 16 height 14
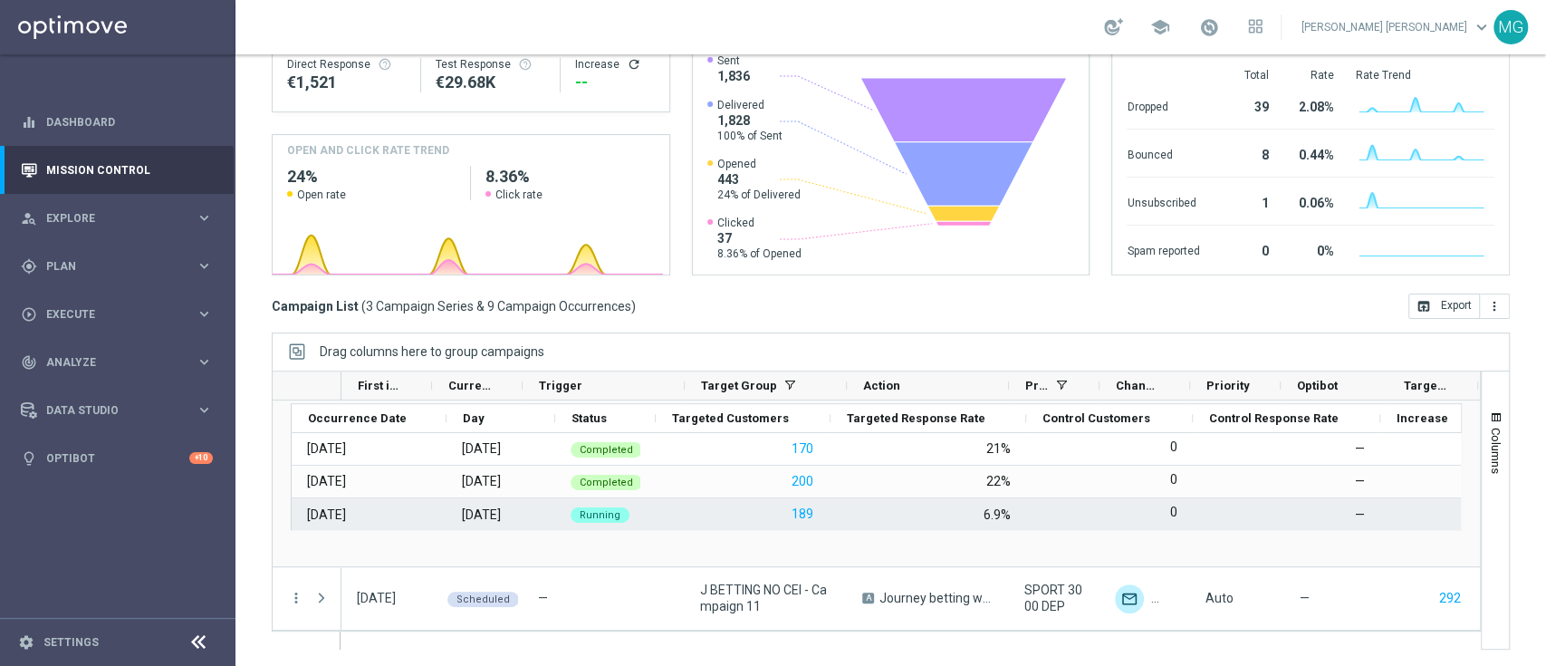
scroll to position [0, 0]
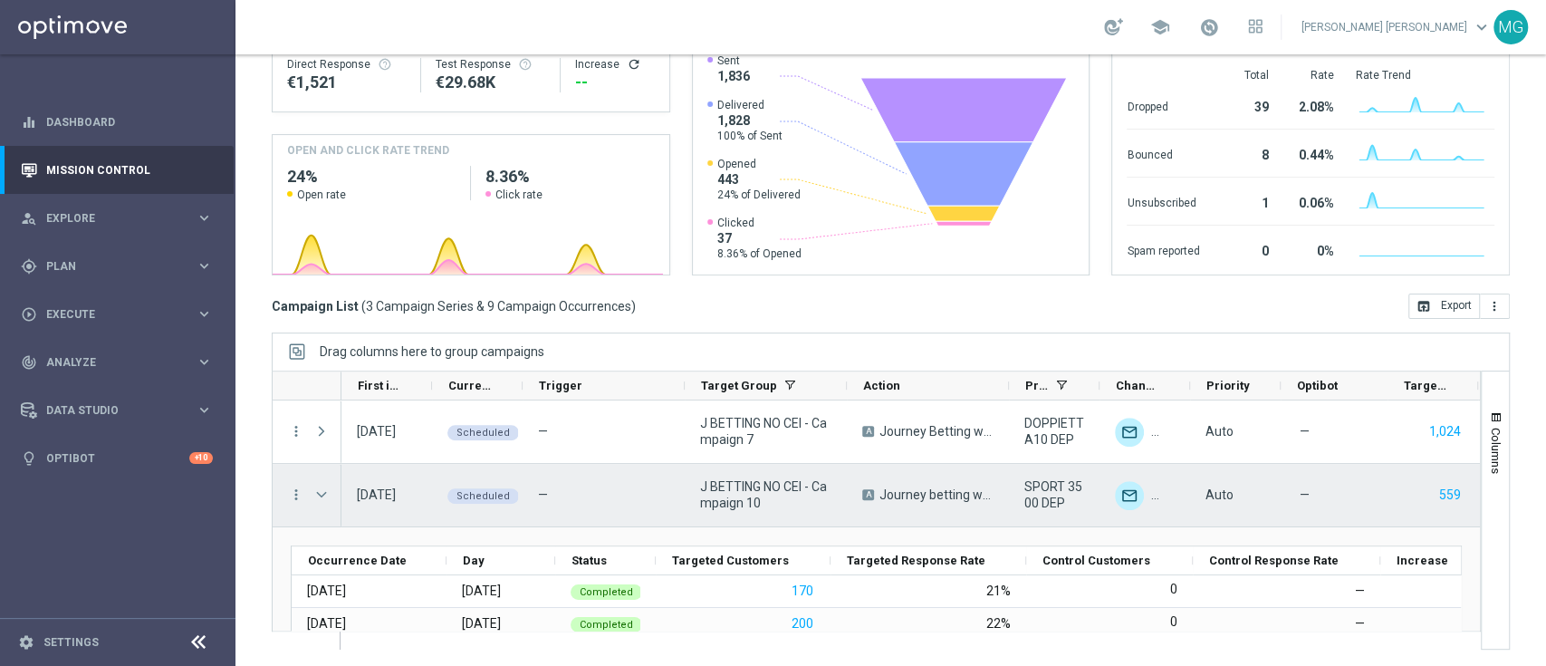
click at [320, 492] on span at bounding box center [321, 494] width 16 height 14
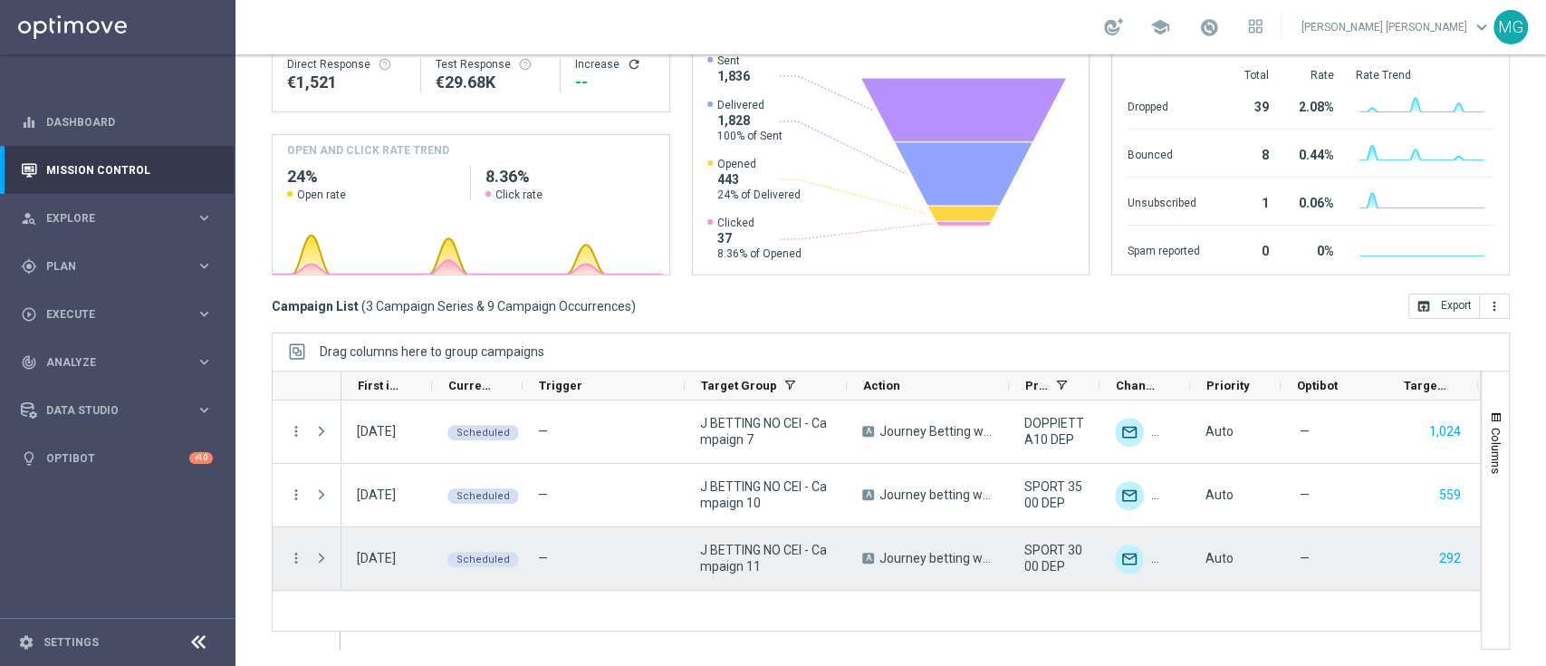
click at [319, 560] on span at bounding box center [321, 558] width 16 height 14
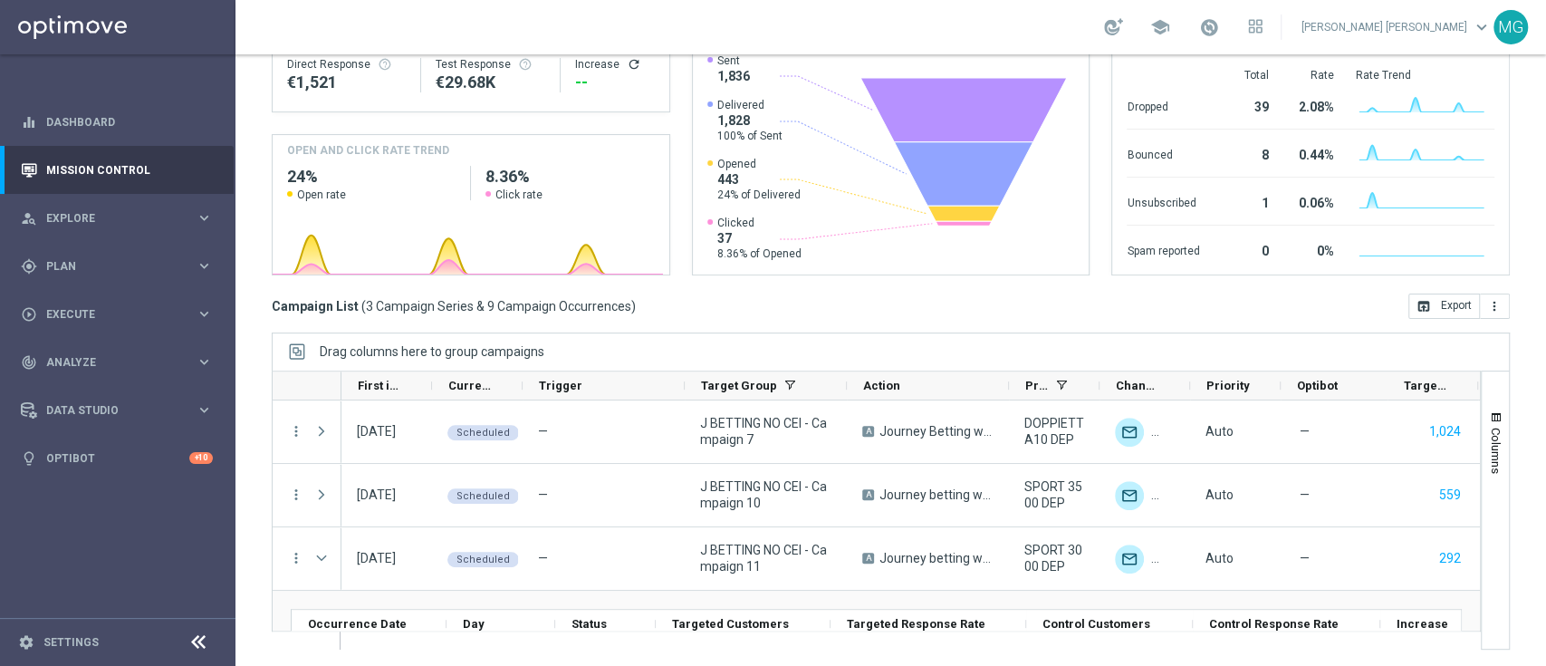
scroll to position [1, 0]
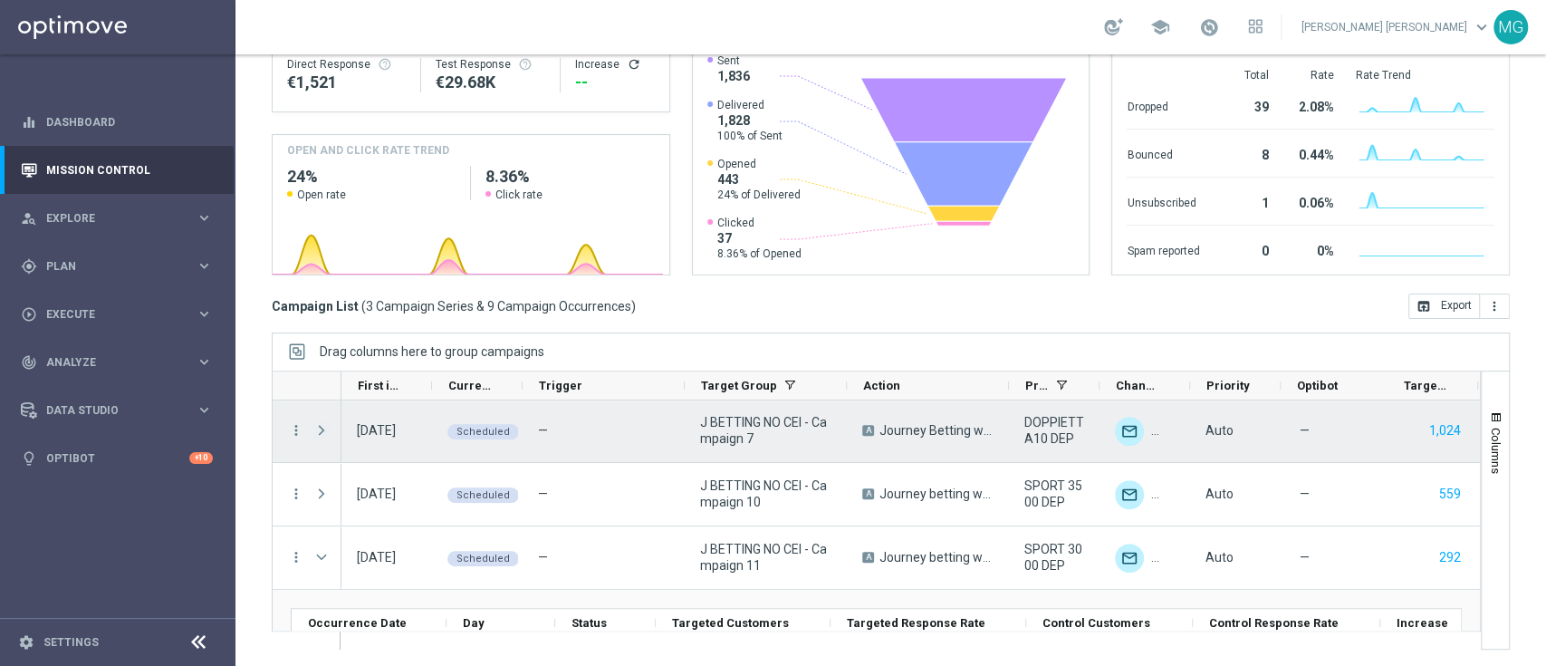
click at [319, 430] on span at bounding box center [321, 430] width 16 height 14
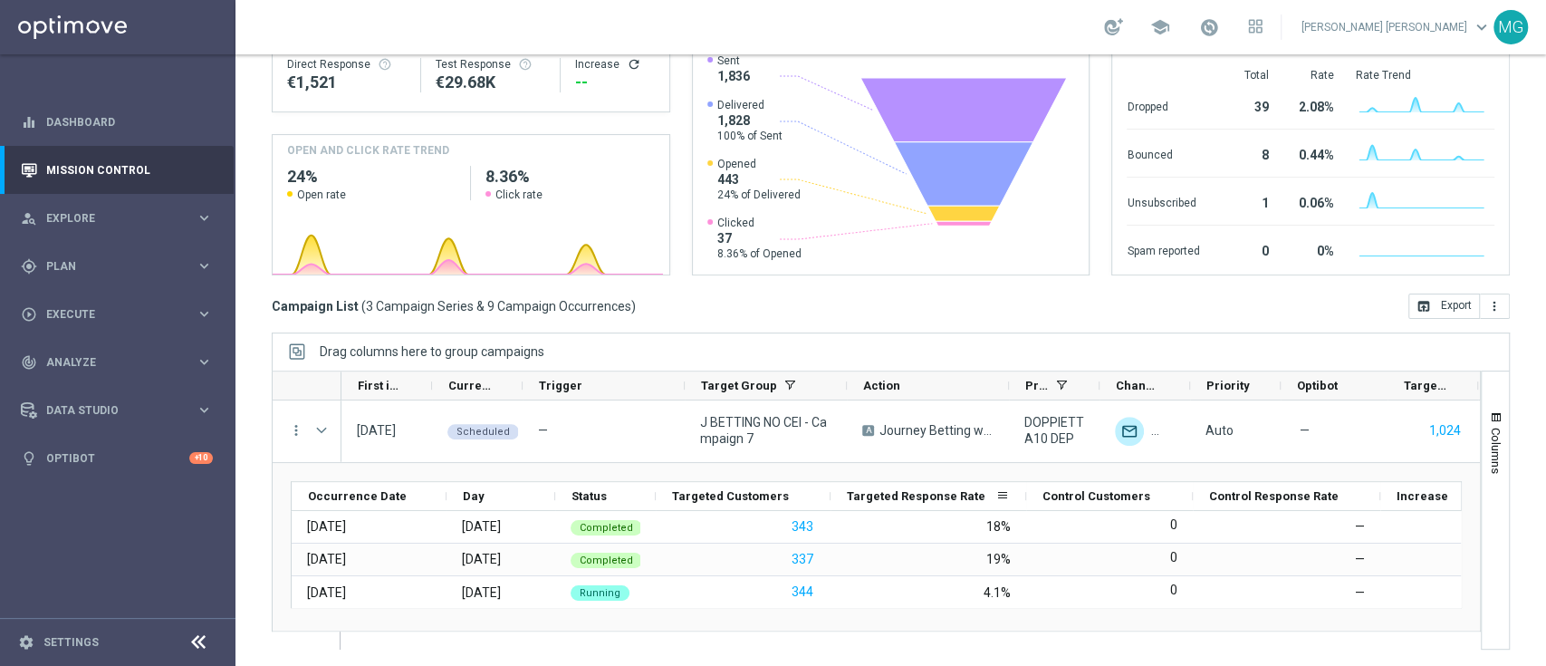
scroll to position [44, 0]
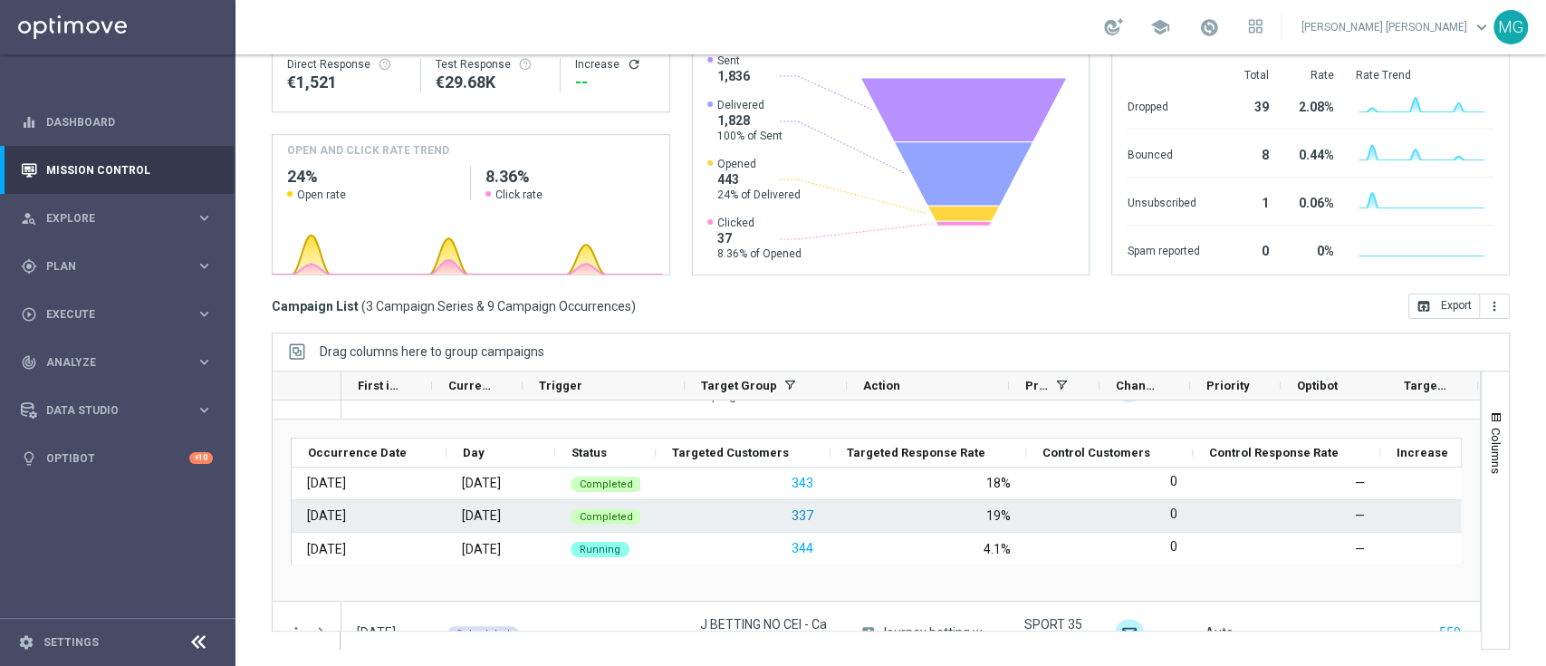
click at [801, 511] on button "337" at bounding box center [802, 515] width 25 height 23
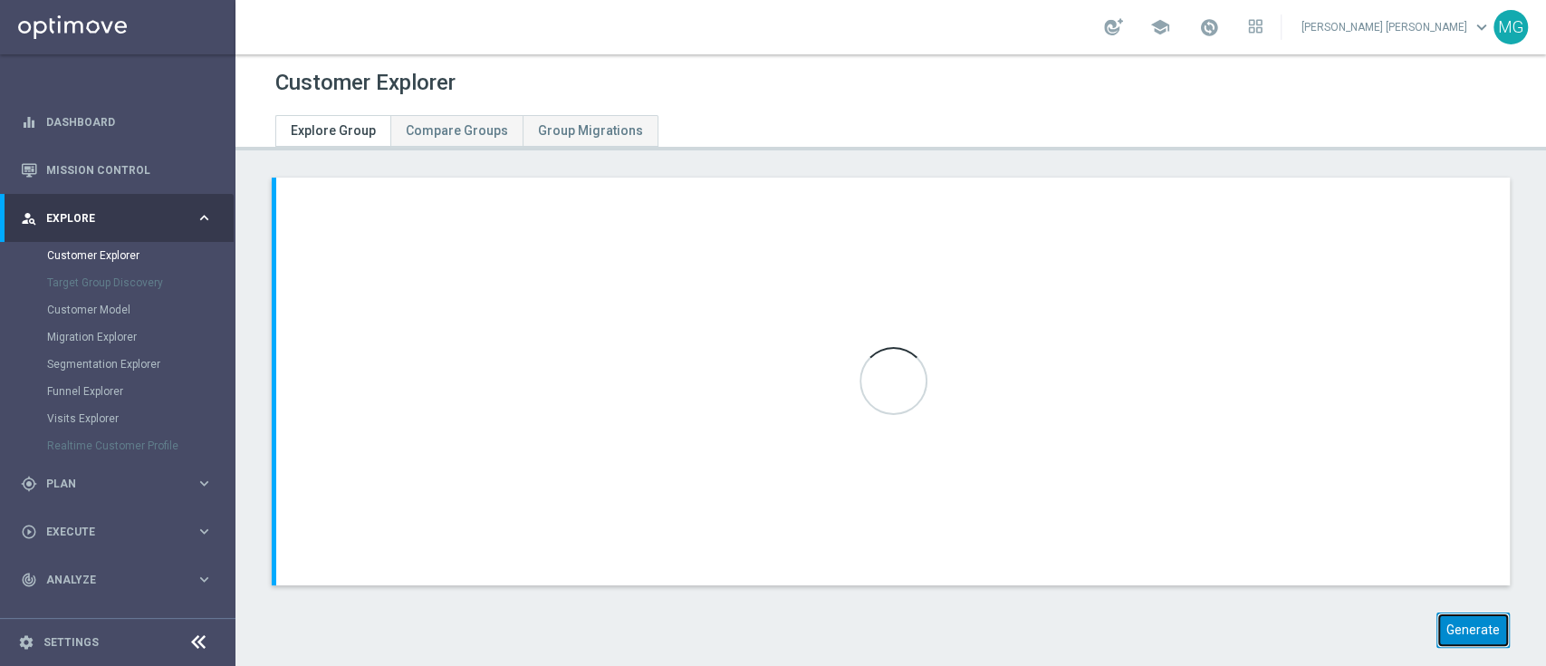
click at [1445, 627] on button "Generate" at bounding box center [1472, 629] width 73 height 35
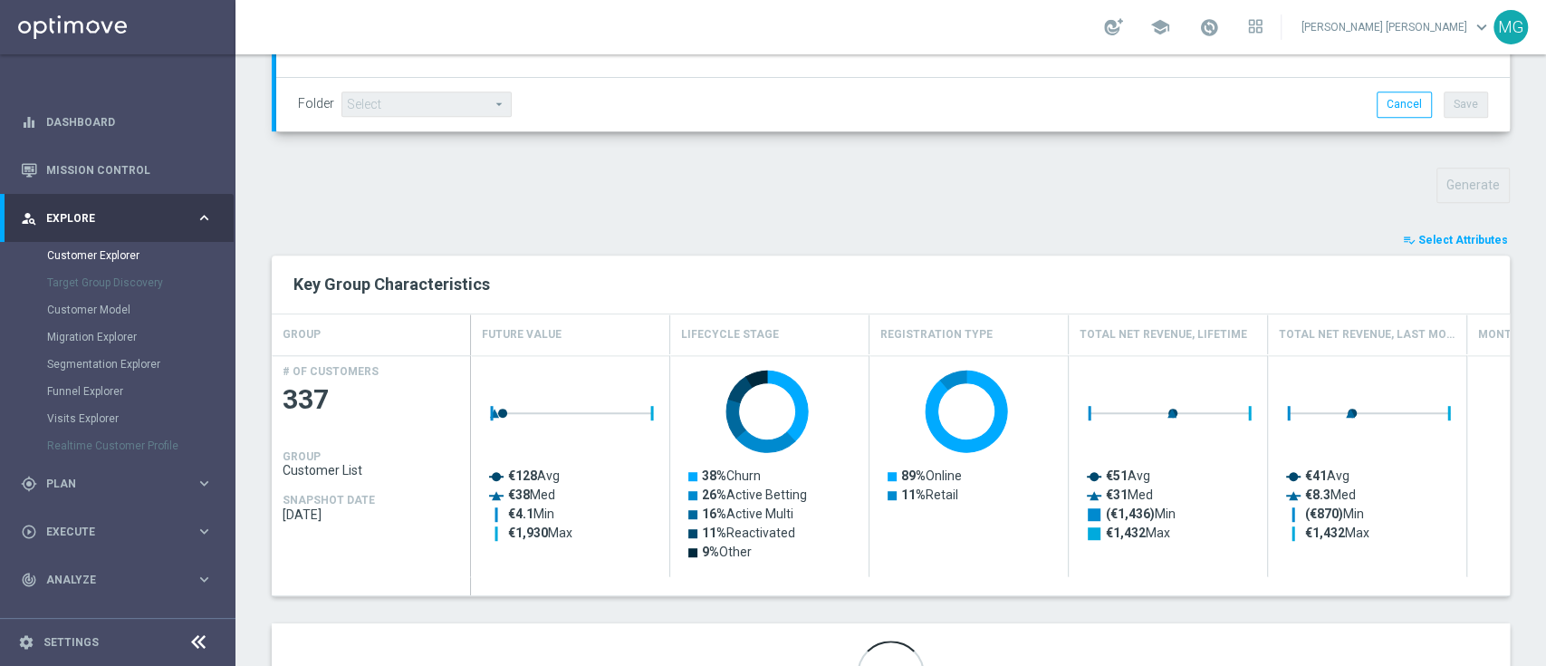
scroll to position [543, 0]
click at [1436, 239] on span "Select Attributes" at bounding box center [1463, 239] width 90 height 13
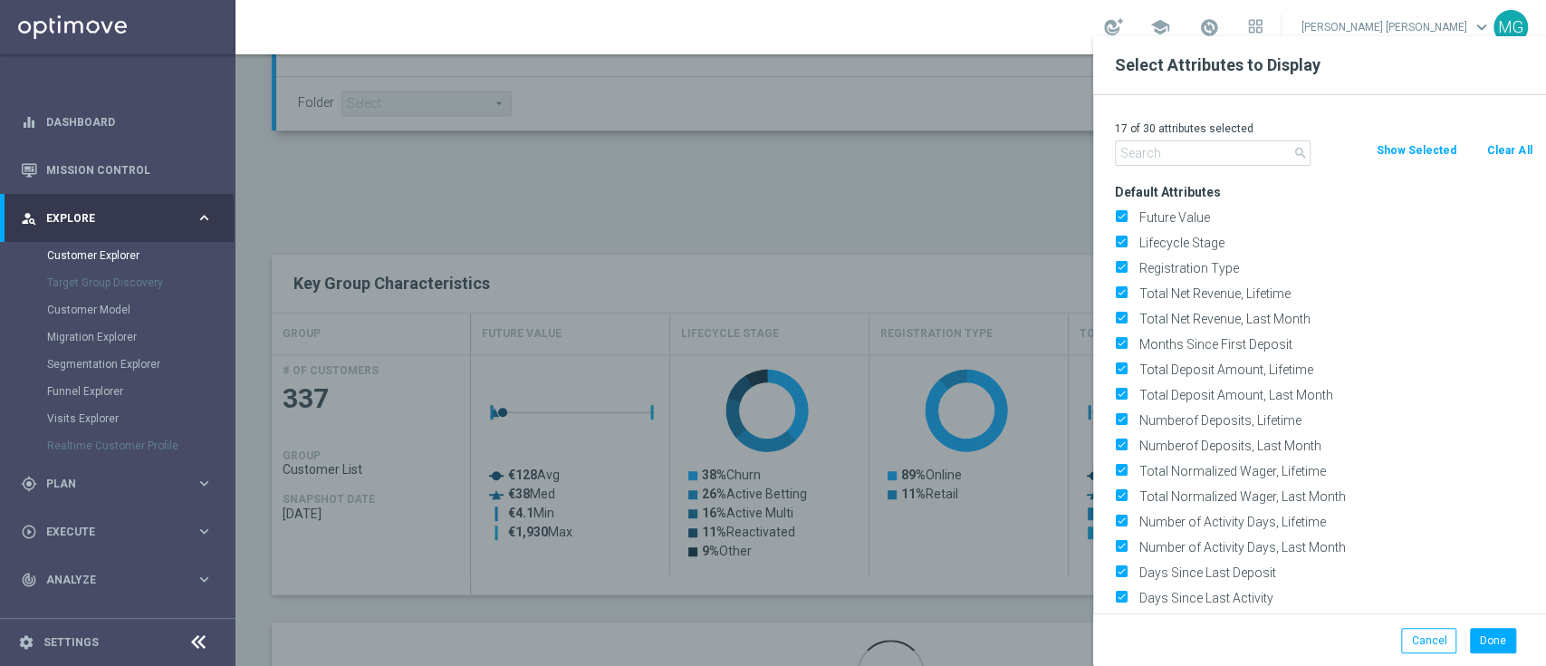
click at [1508, 148] on button "Clear All" at bounding box center [1509, 150] width 48 height 20
checkbox input "false"
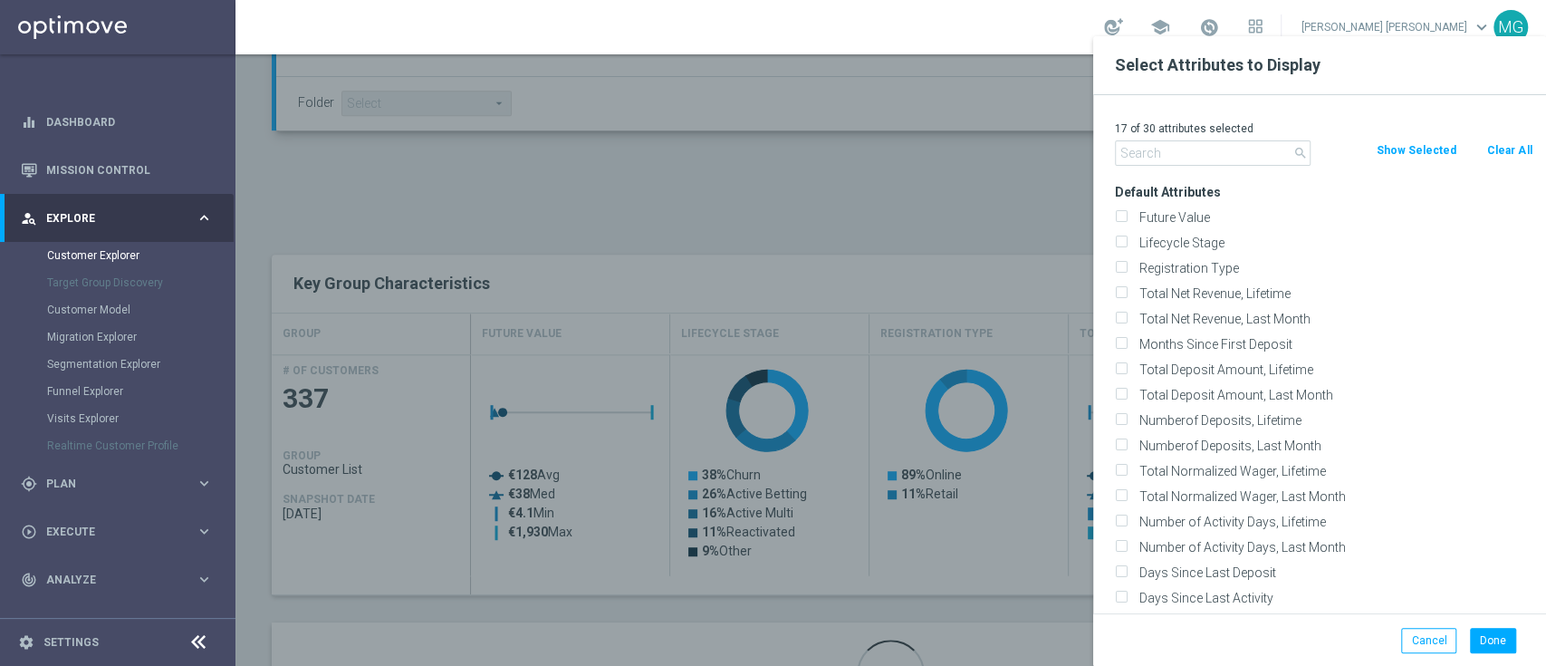
checkbox input "false"
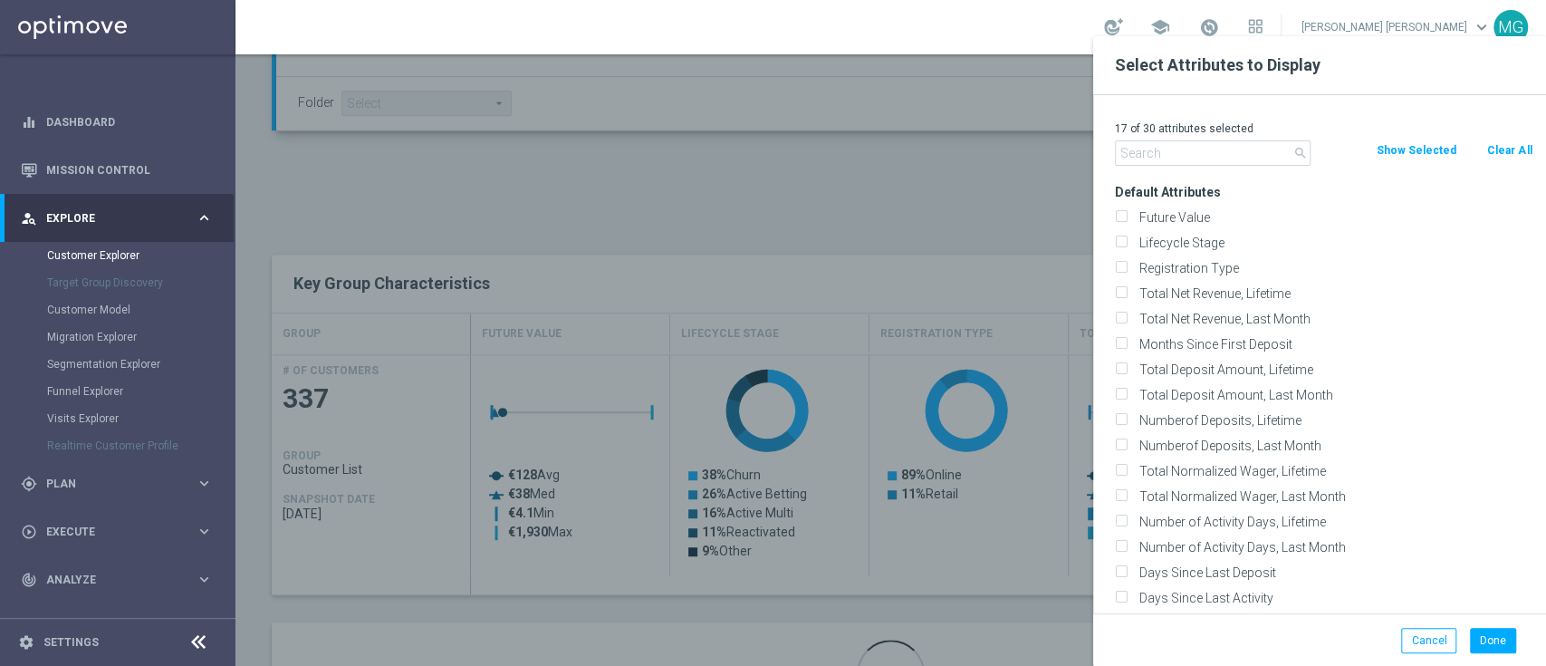
checkbox input "false"
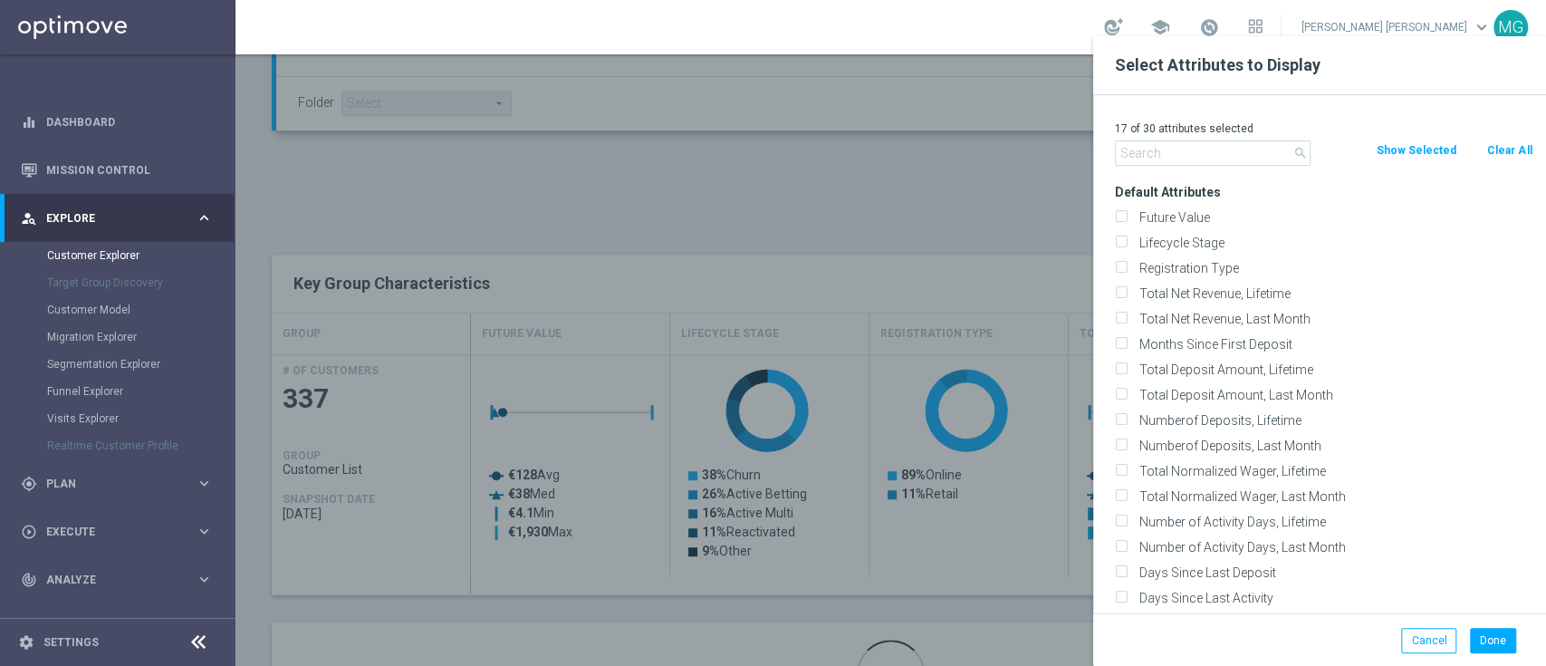
checkbox input "false"
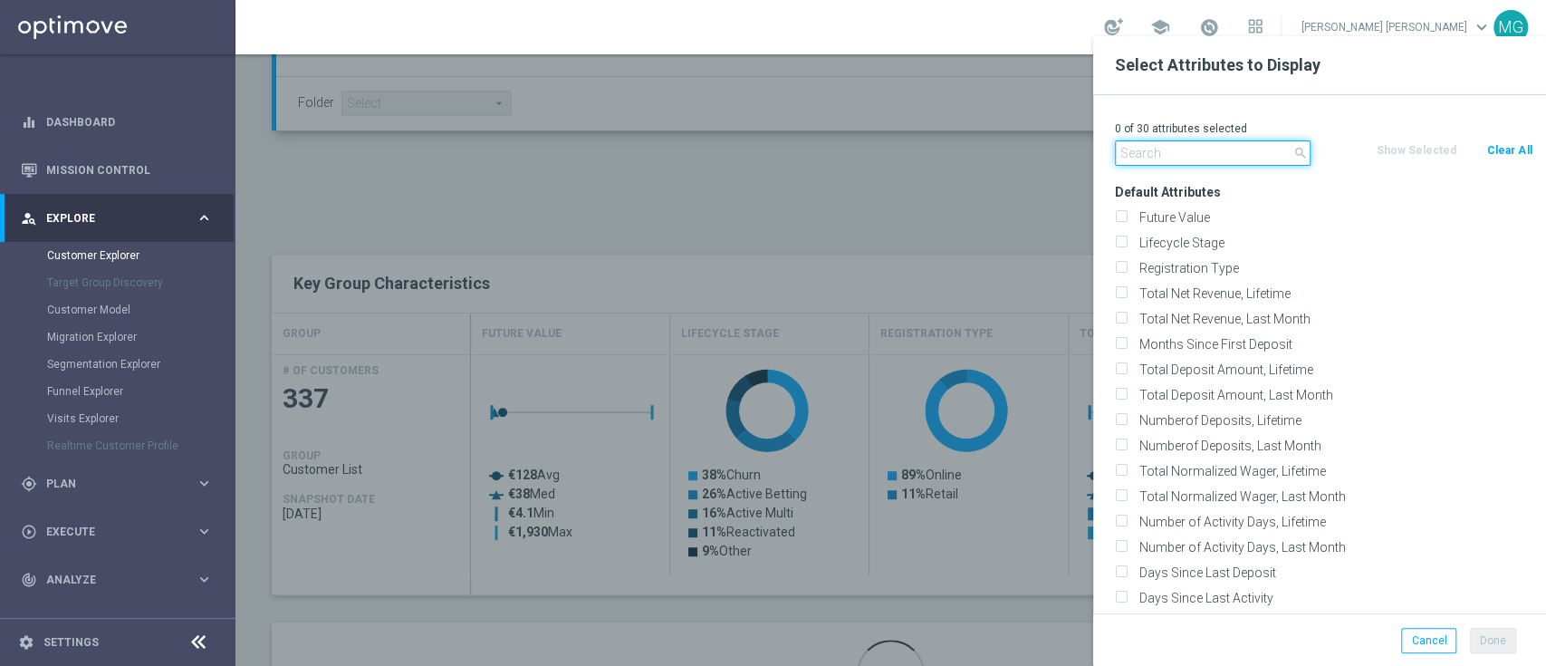
click at [1188, 150] on input "text" at bounding box center [1213, 152] width 196 height 25
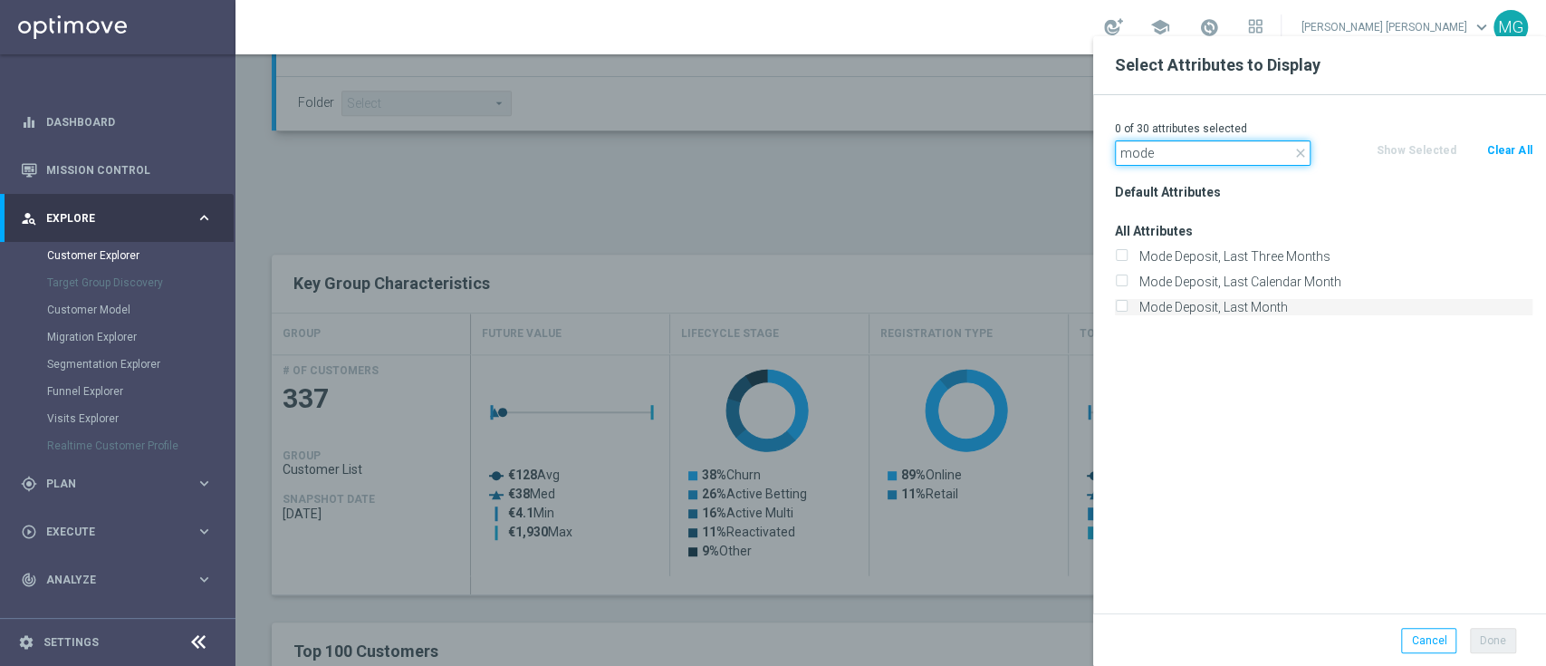
type input "mode"
click at [1183, 308] on label "Mode Deposit, Last Month" at bounding box center [1332, 307] width 399 height 16
click at [1127, 308] on input "Mode Deposit, Last Month" at bounding box center [1121, 309] width 12 height 12
checkbox input "true"
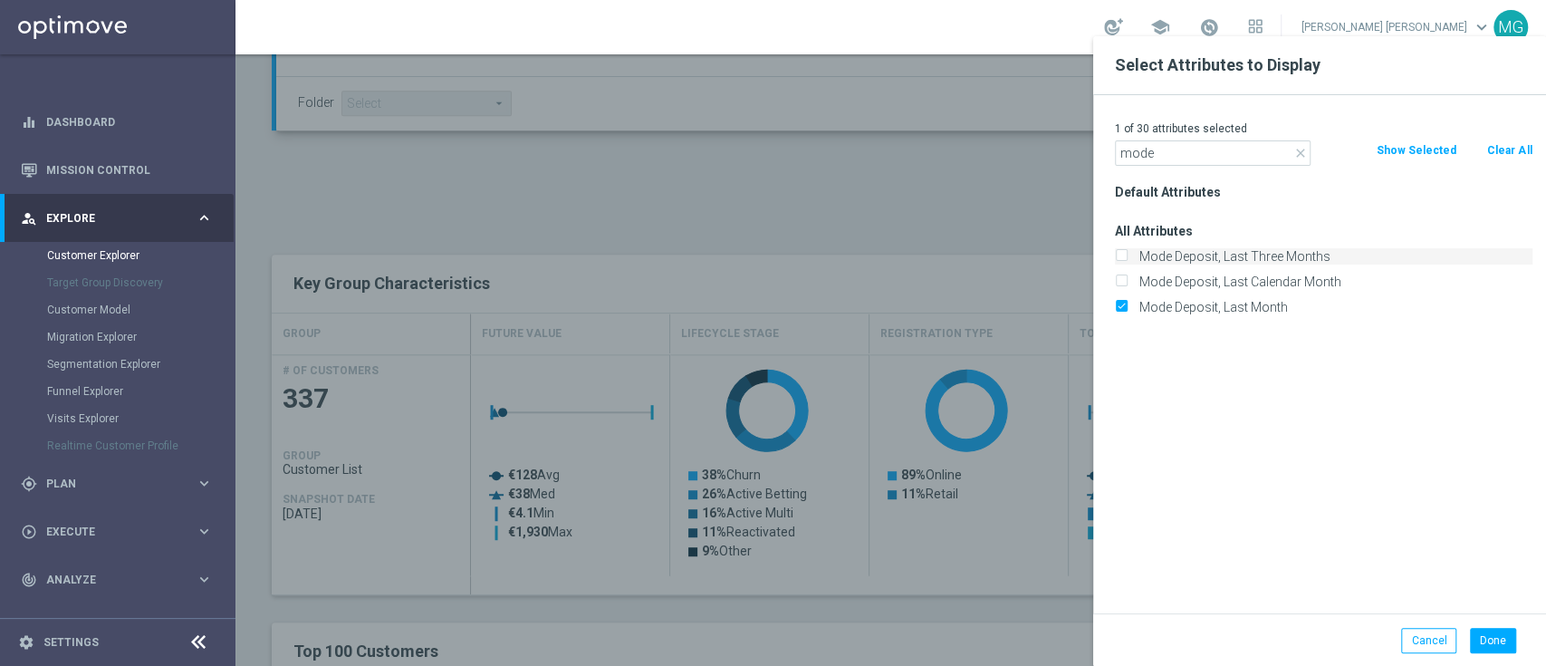
click at [1227, 246] on div "Mode Deposit, Last Three Months" at bounding box center [1323, 256] width 445 height 25
click at [1223, 254] on label "Mode Deposit, Last Three Months" at bounding box center [1332, 256] width 399 height 16
click at [1127, 254] on input "Mode Deposit, Last Three Months" at bounding box center [1121, 259] width 12 height 12
checkbox input "true"
click at [1501, 642] on button "Done" at bounding box center [1493, 640] width 46 height 25
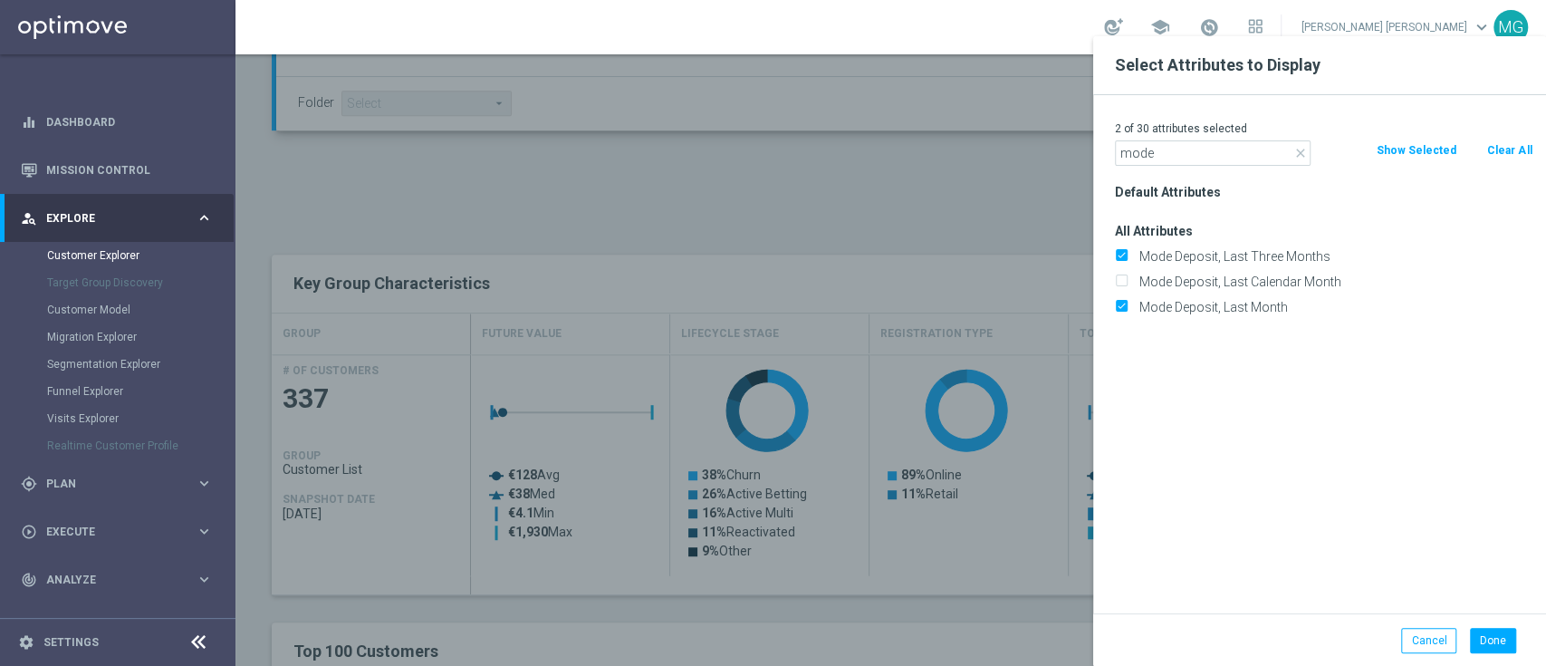
type input "Search"
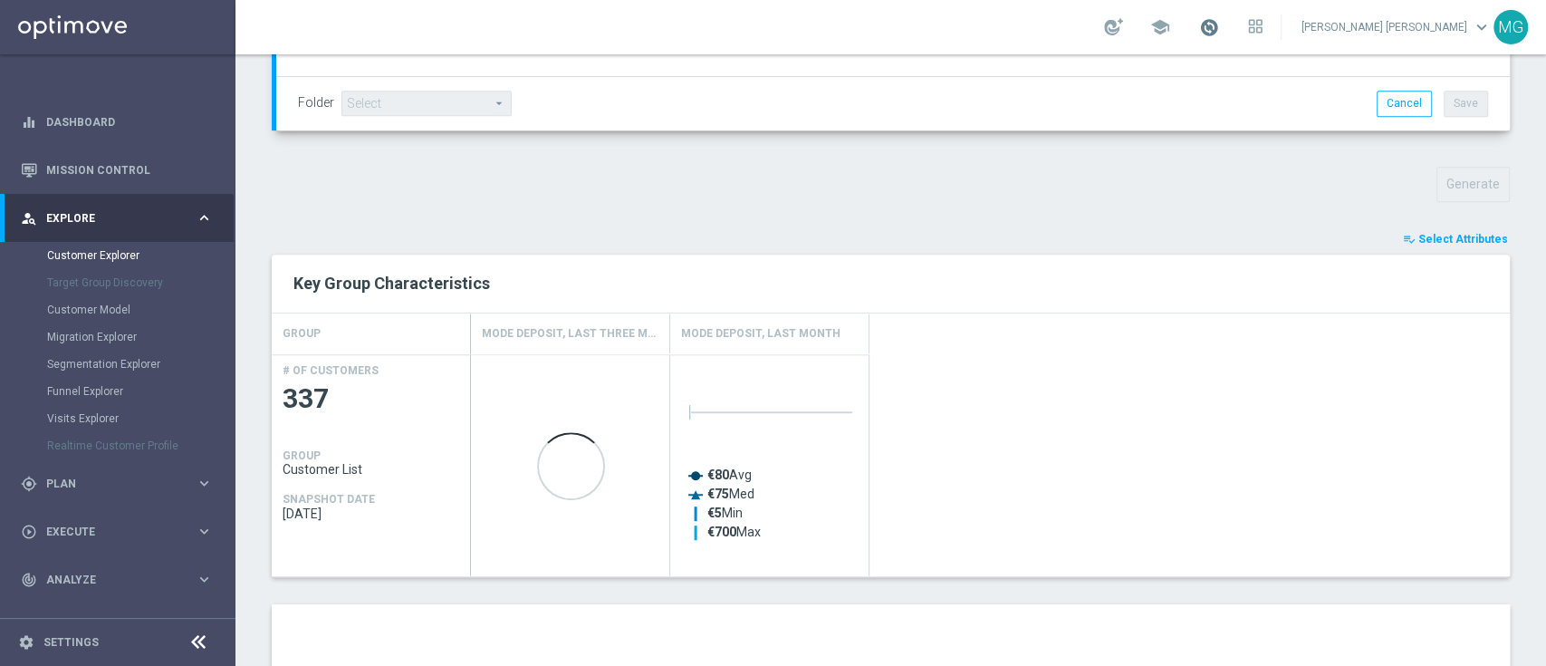
click at [1219, 29] on span at bounding box center [1209, 27] width 20 height 20
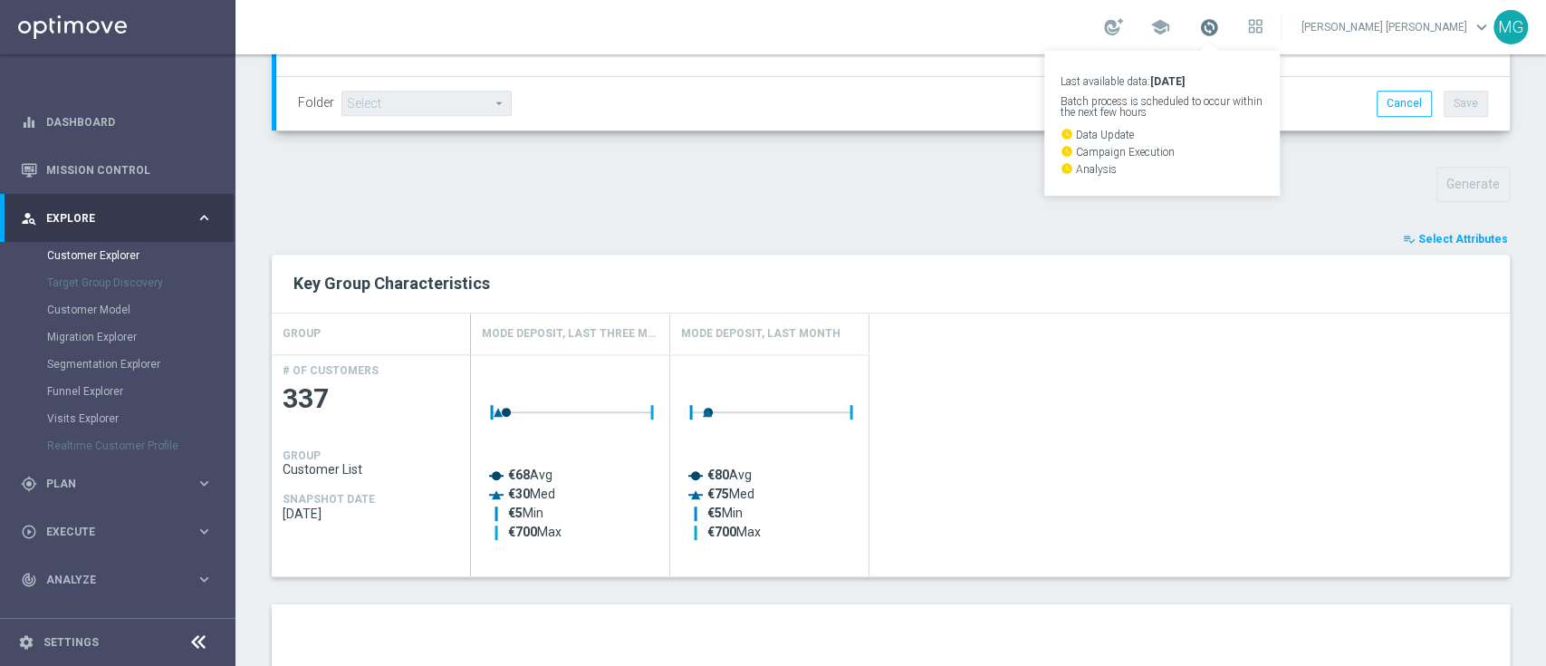
click at [1219, 30] on span at bounding box center [1209, 27] width 20 height 20
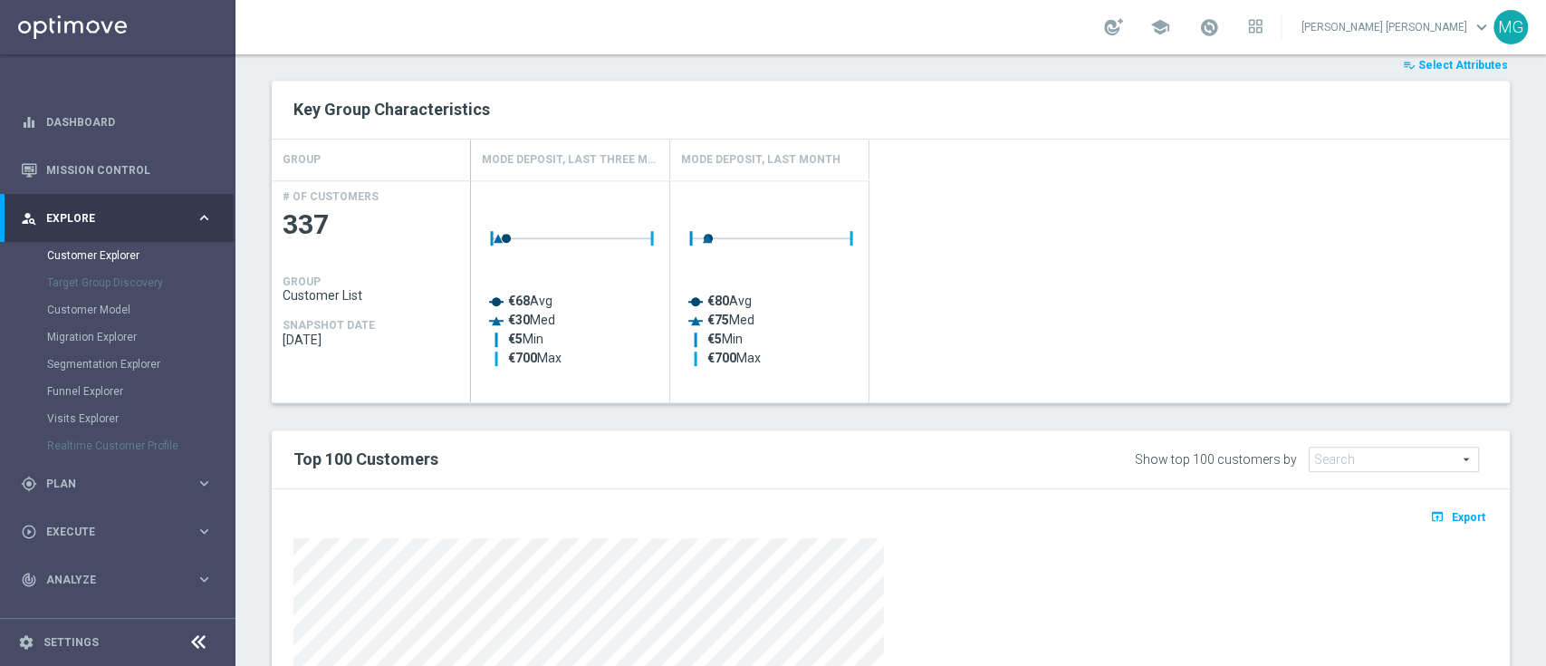
scroll to position [1026, 0]
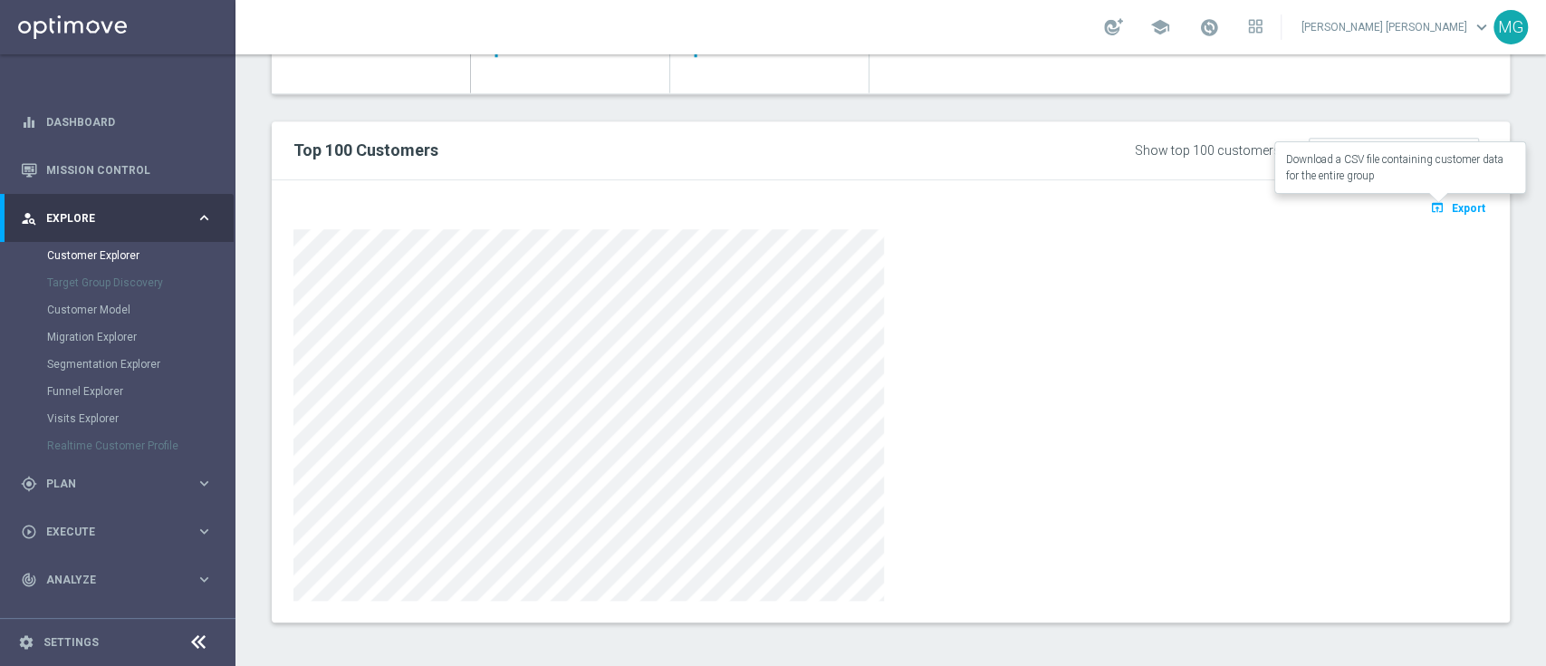
click at [1455, 206] on span "Export" at bounding box center [1469, 208] width 34 height 13
click at [1452, 202] on span "Export" at bounding box center [1469, 208] width 34 height 13
click at [1456, 204] on span "Export" at bounding box center [1469, 208] width 34 height 13
click at [1453, 213] on button "open_in_browser Export" at bounding box center [1457, 208] width 61 height 24
